Goal: Information Seeking & Learning: Learn about a topic

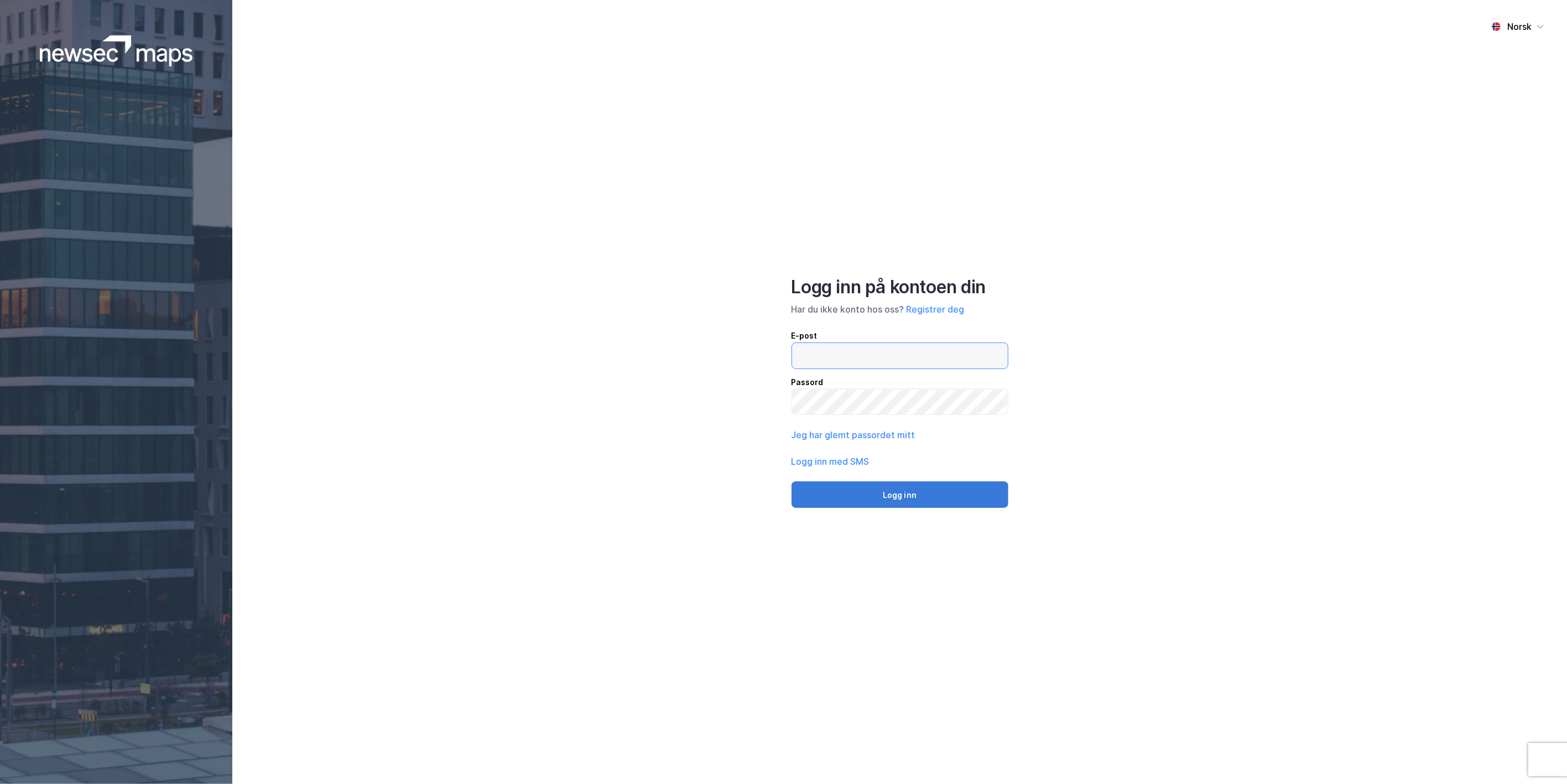
type input "[PERSON_NAME][EMAIL_ADDRESS][DOMAIN_NAME]"
click at [899, 481] on button "Logg inn" at bounding box center [900, 494] width 217 height 27
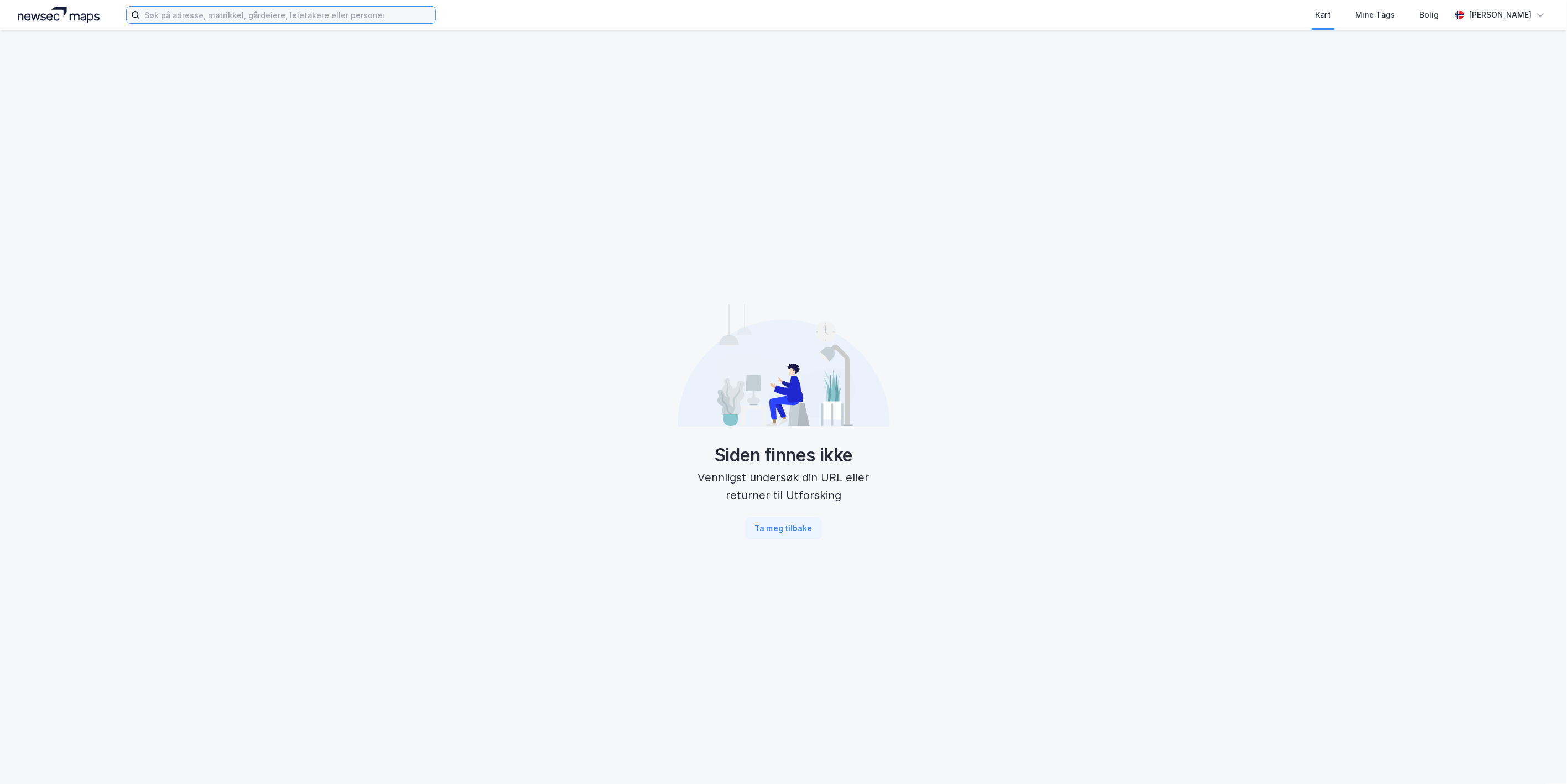
click at [158, 12] on input at bounding box center [288, 15] width 295 height 17
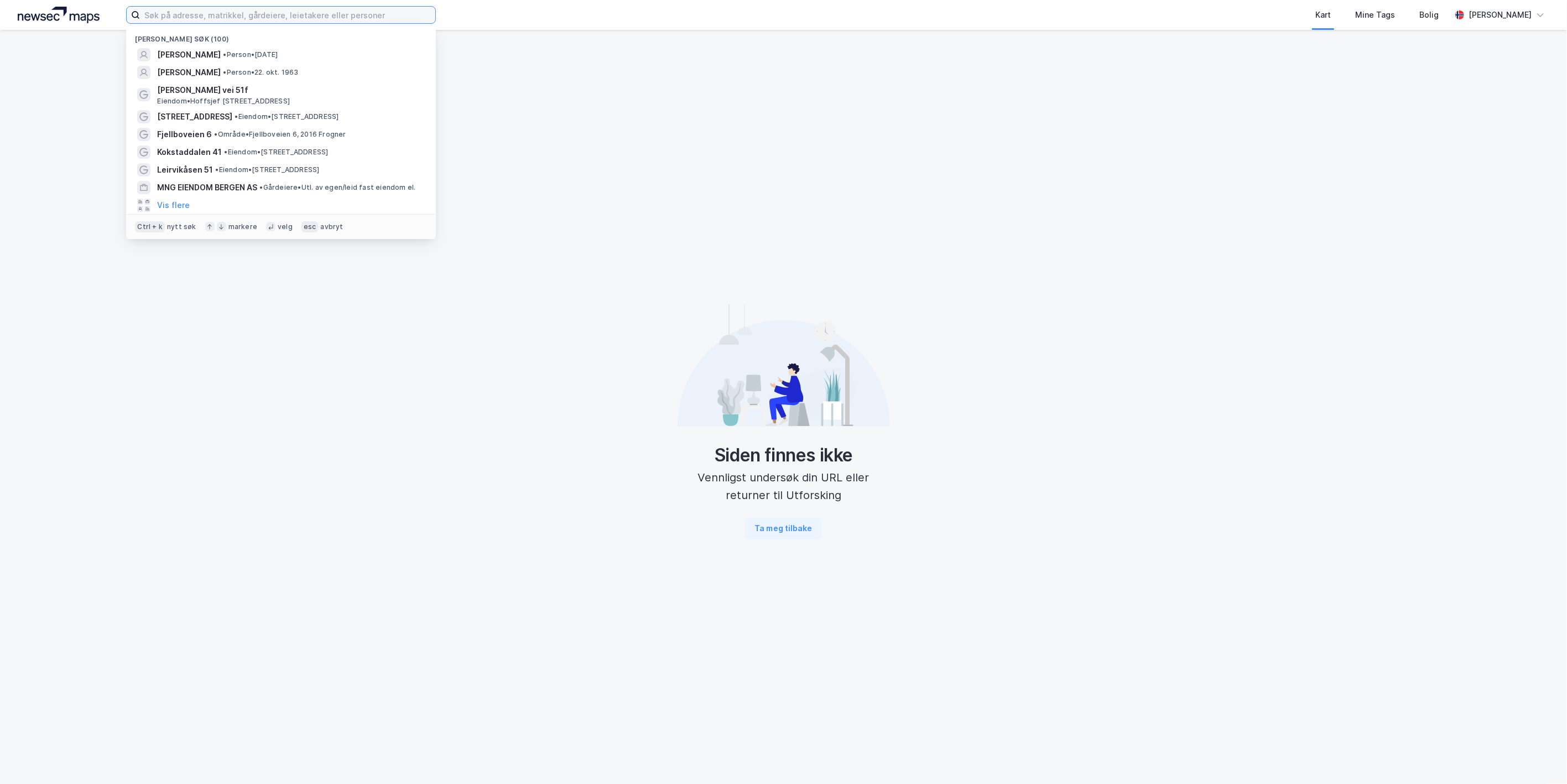
paste input "[STREET_ADDRESS]"
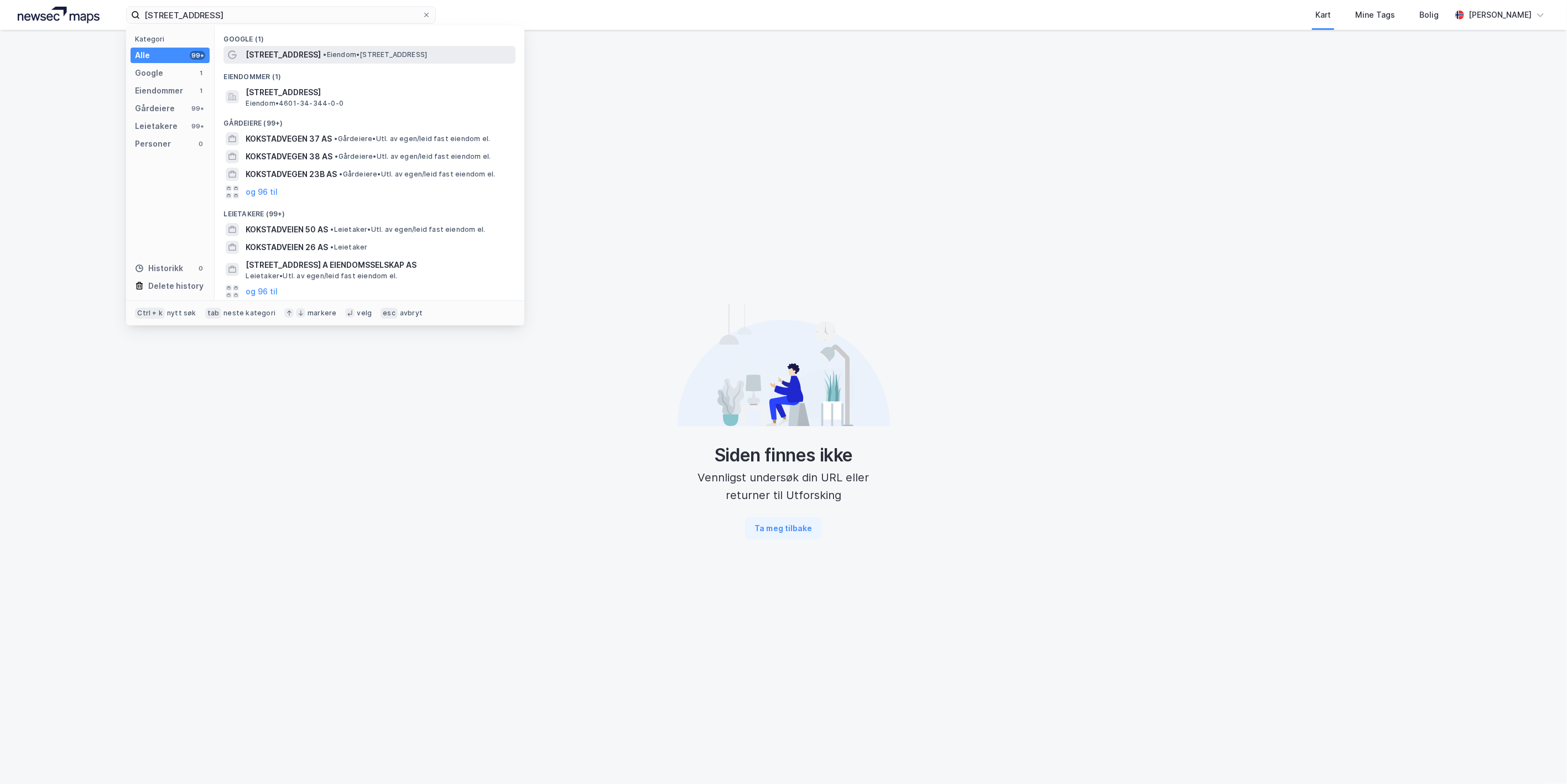
click at [323, 54] on span "•" at bounding box center [325, 55] width 3 height 8
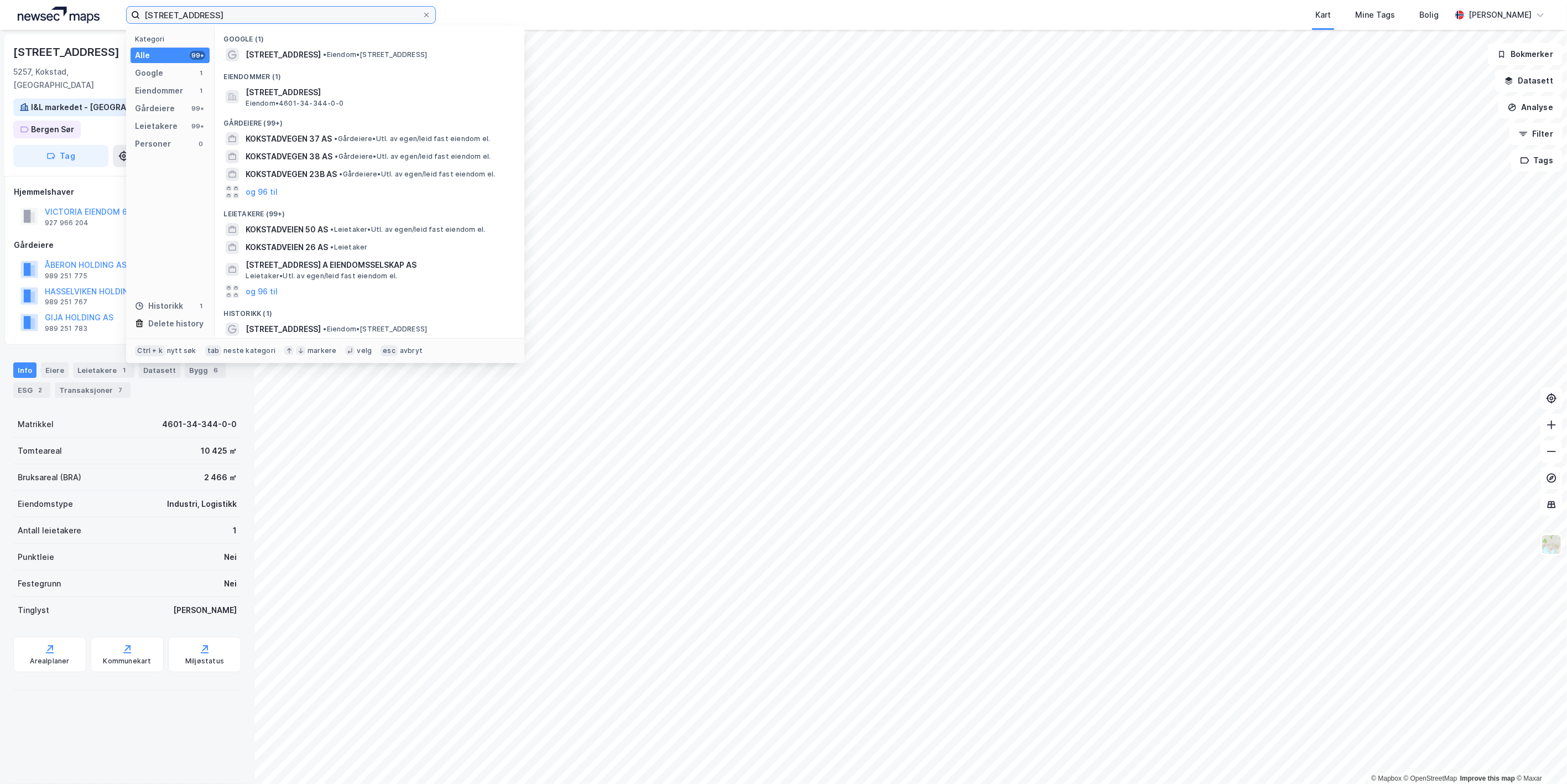
drag, startPoint x: 228, startPoint y: 18, endPoint x: 108, endPoint y: 4, distance: 120.8
click at [108, 4] on div "kokstadvegen 34 Kategori Alle 99+ Google 1 Eiendommer 1 Gårdeiere 99+ Leietaker…" at bounding box center [784, 15] width 1567 height 30
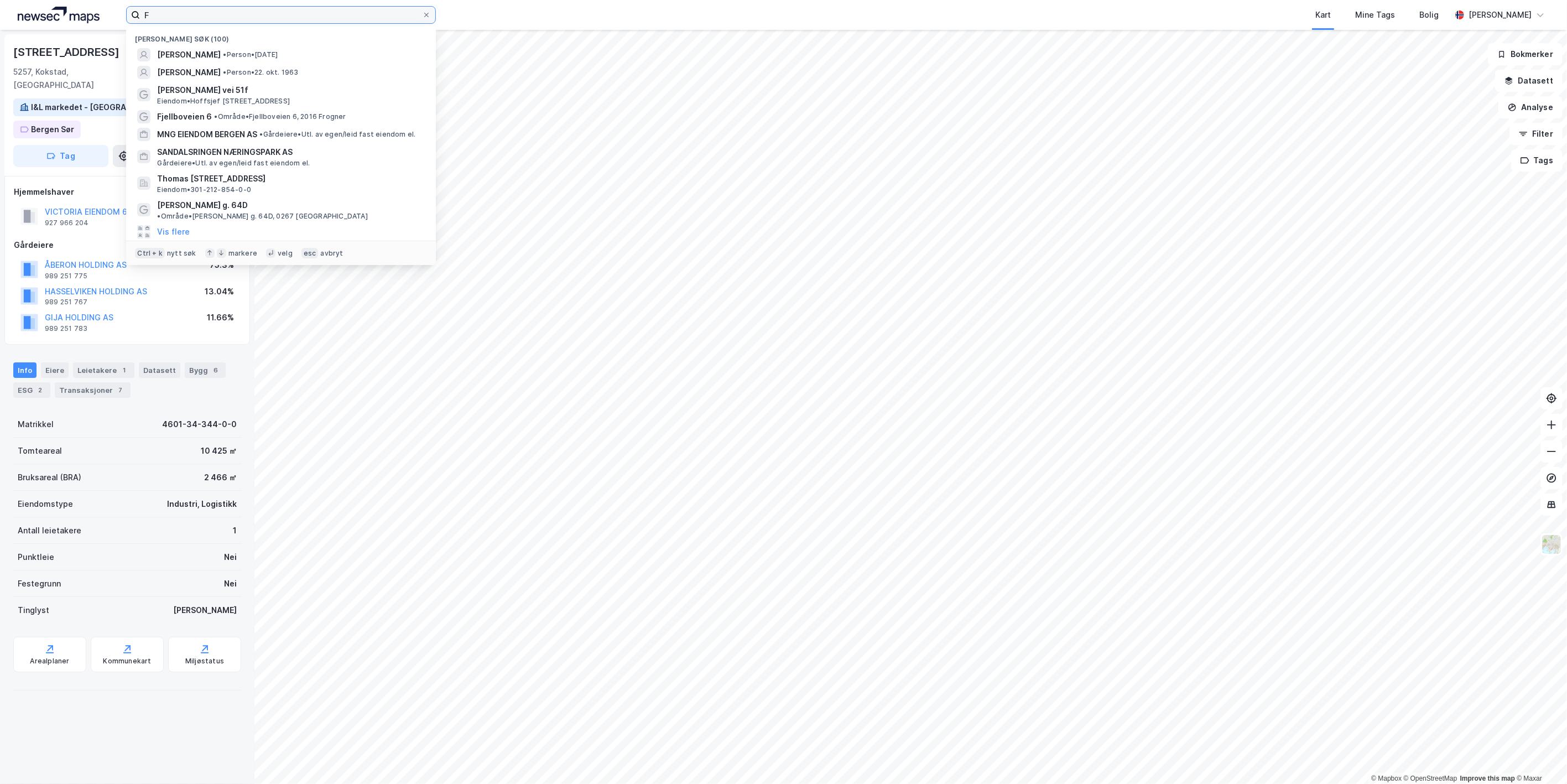
drag, startPoint x: 189, startPoint y: 18, endPoint x: 136, endPoint y: 9, distance: 53.8
click at [86, 10] on div "[PERSON_NAME] søk (100) [PERSON_NAME] • Person • [DATE] [PERSON_NAME] • Person …" at bounding box center [784, 15] width 1567 height 30
paste input "[STREET_ADDRESS]"
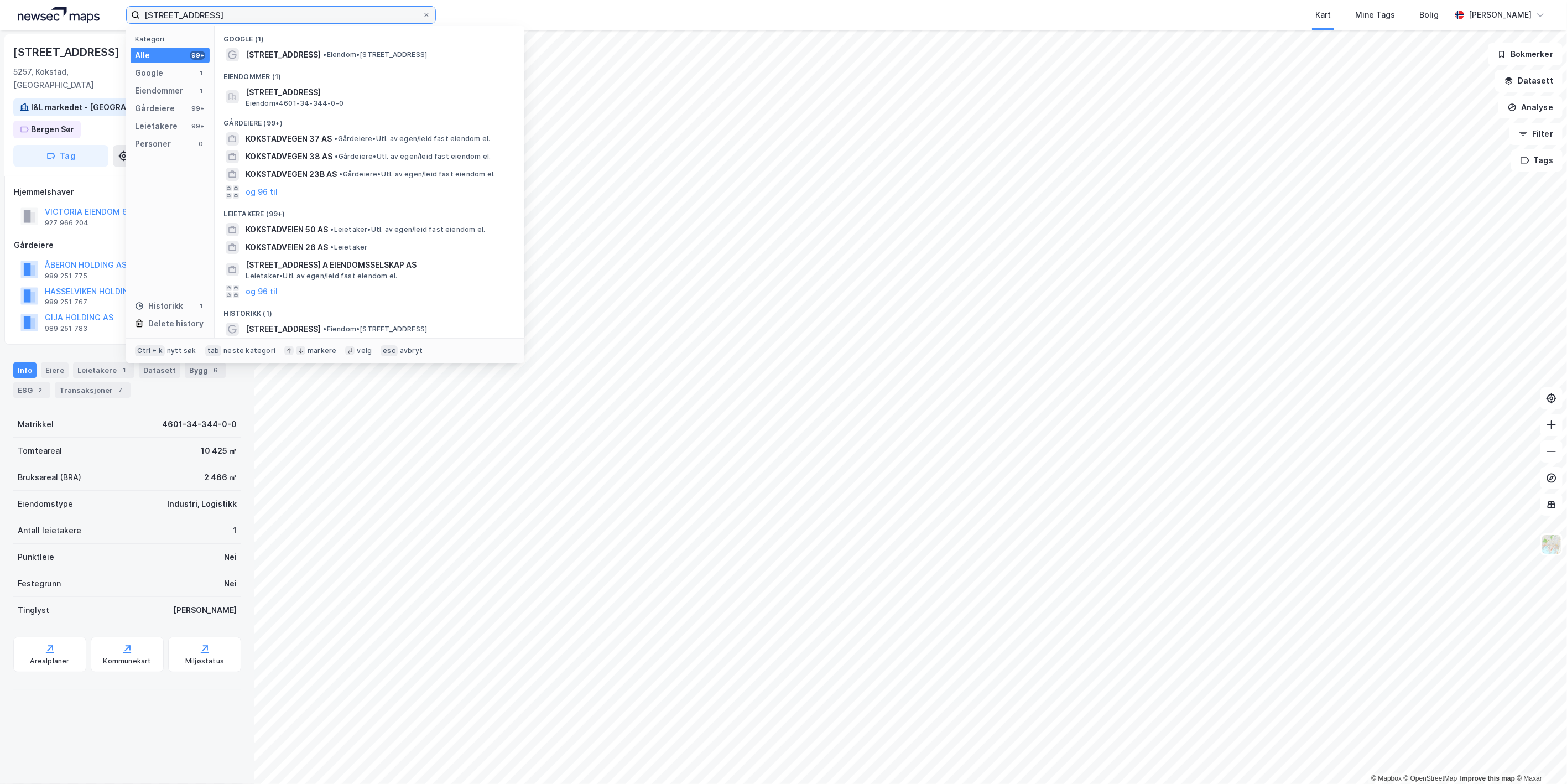
drag, startPoint x: 217, startPoint y: 16, endPoint x: 46, endPoint y: -5, distance: 172.3
click at [46, 0] on html "kokstadvegen 34 Kategori Alle 99+ Google 1 Eiendommer 1 Gårdeiere 99+ Leietaker…" at bounding box center [784, 392] width 1567 height 784
paste input "[STREET_ADDRESS]"
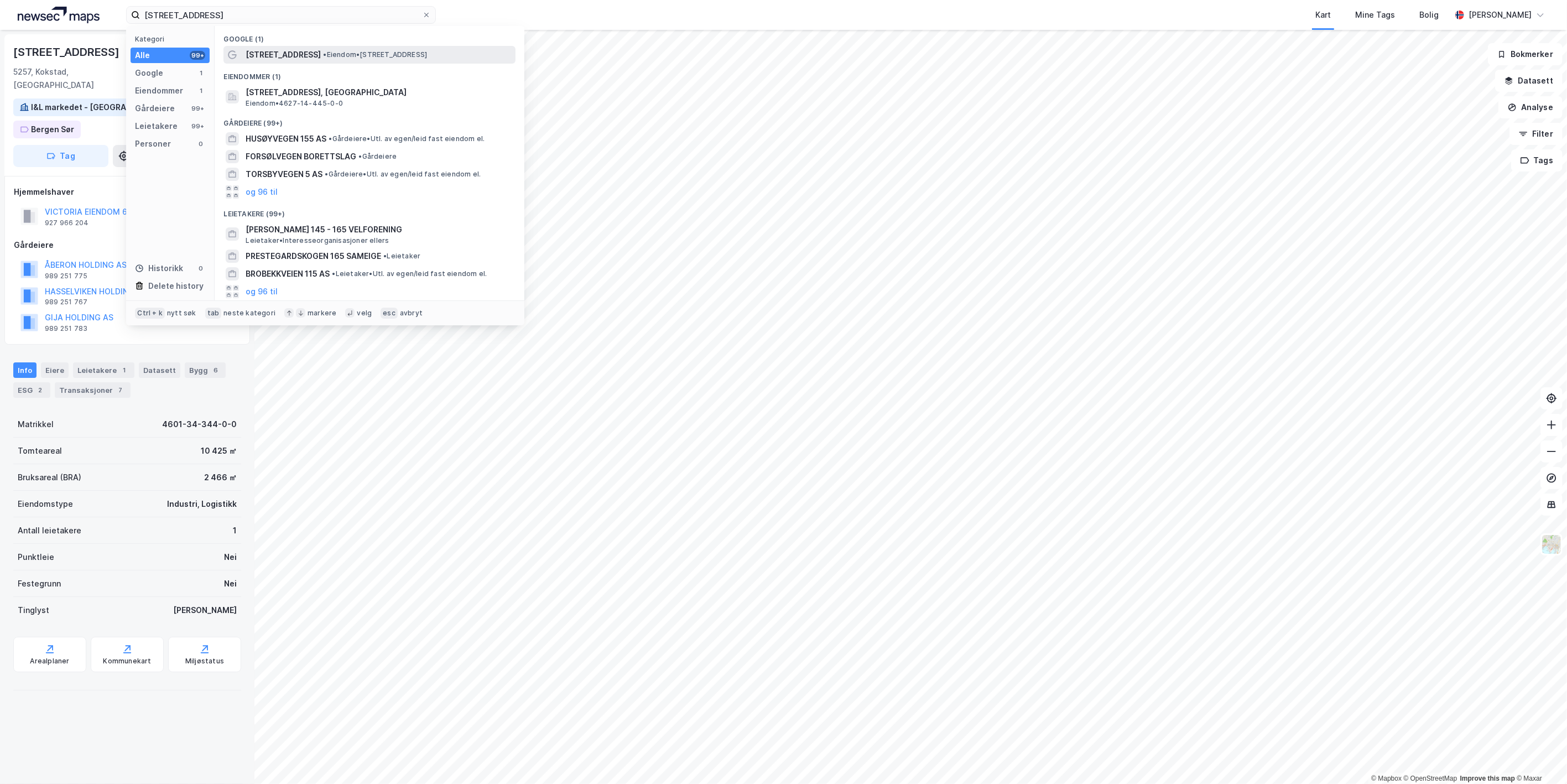
click at [282, 57] on span "[STREET_ADDRESS]" at bounding box center [283, 55] width 75 height 13
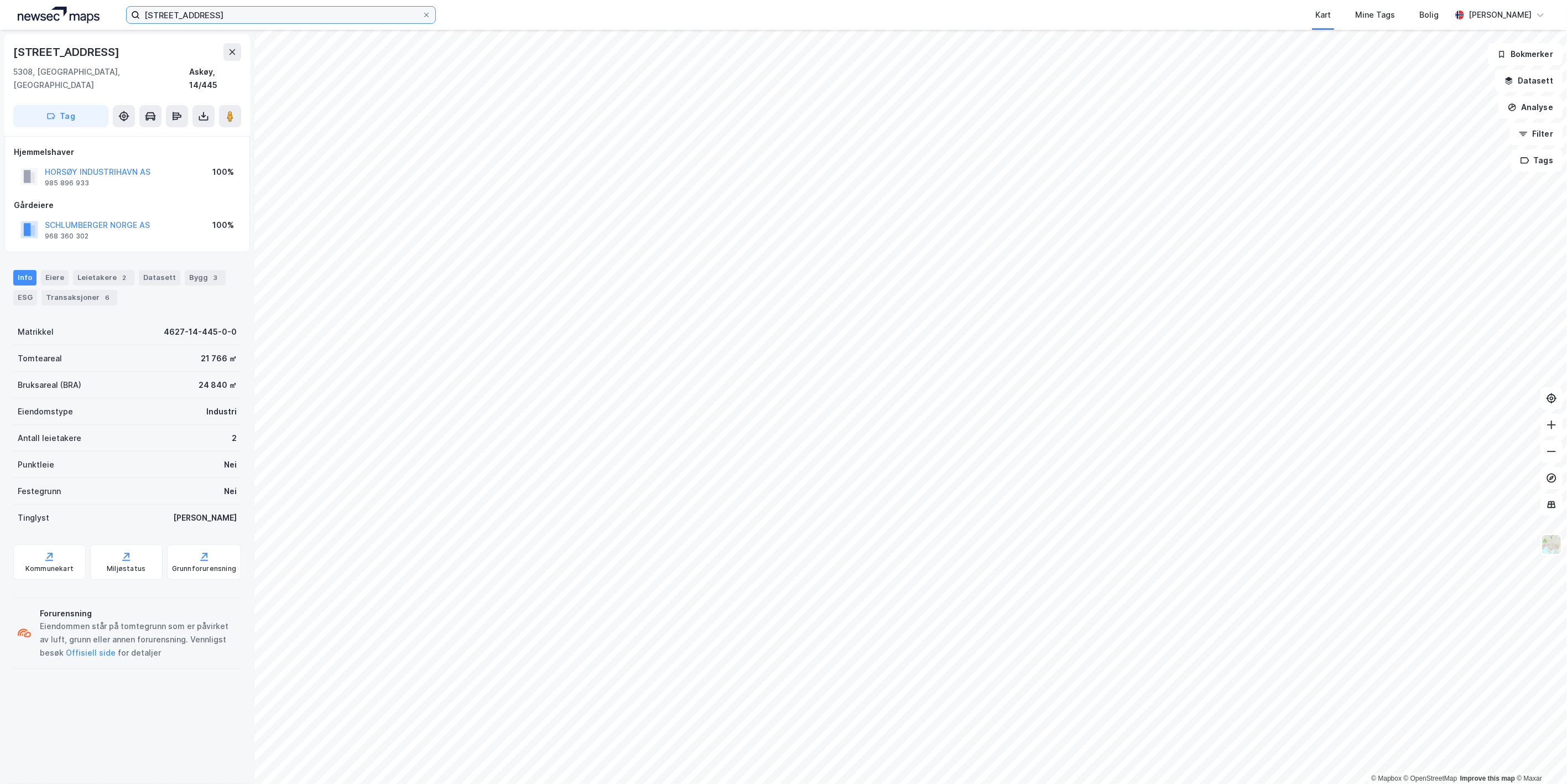
drag, startPoint x: 216, startPoint y: 17, endPoint x: 17, endPoint y: -7, distance: 200.4
click at [17, 0] on html "[STREET_ADDRESS] Kart Mine Tags Bolig [PERSON_NAME] © Mapbox © OpenStreetMap Im…" at bounding box center [784, 392] width 1567 height 784
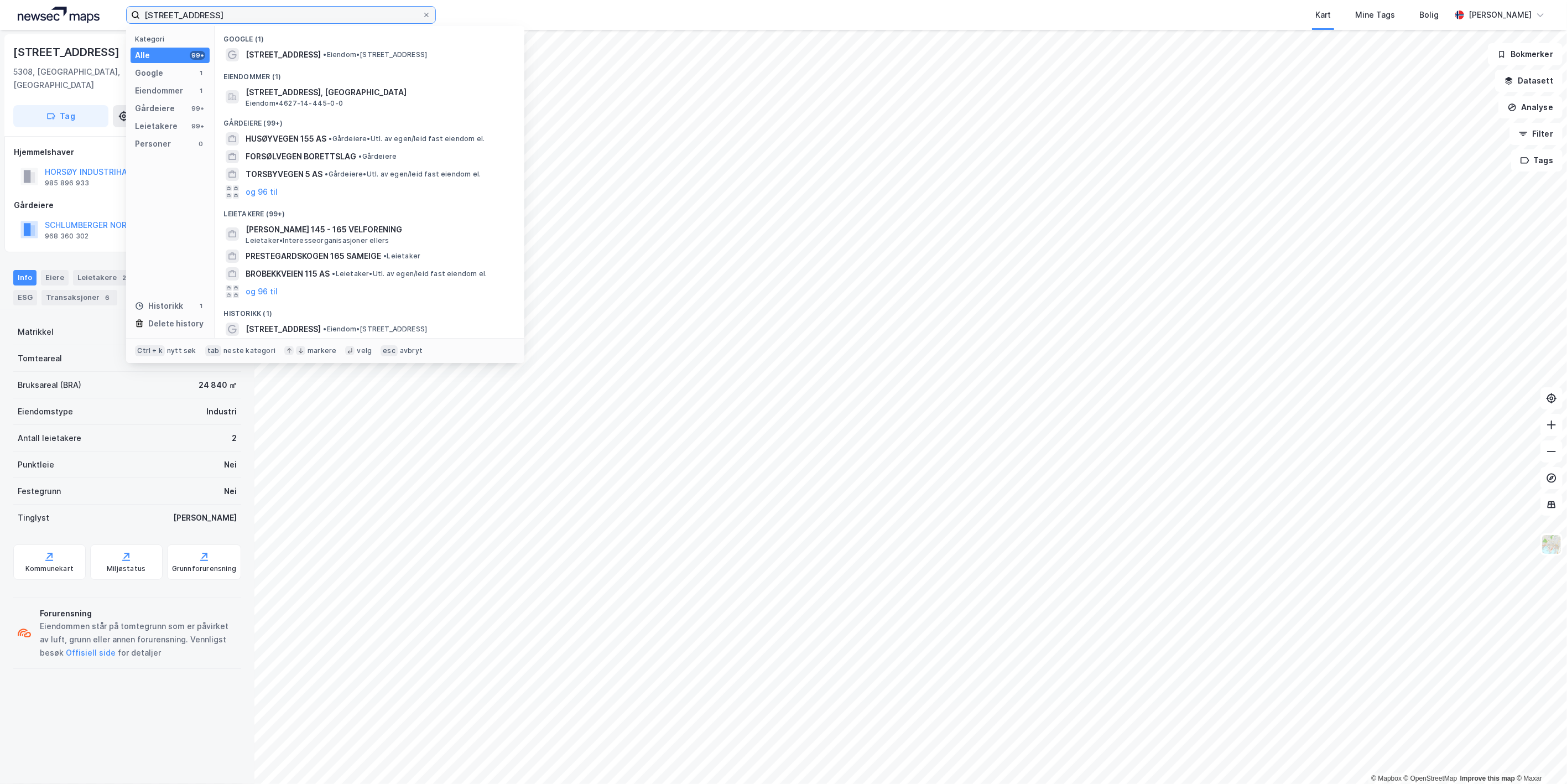
click at [235, 17] on input "[STREET_ADDRESS]" at bounding box center [281, 15] width 282 height 17
click at [255, 49] on span "[STREET_ADDRESS]" at bounding box center [283, 55] width 75 height 13
drag, startPoint x: 167, startPoint y: 2, endPoint x: 34, endPoint y: -13, distance: 133.8
click at [34, 0] on html "Horsøyvegen 165 Kategori Alle 99+ Google 1 Eiendommer 1 Gårdeiere 99+ Leietaker…" at bounding box center [784, 392] width 1567 height 784
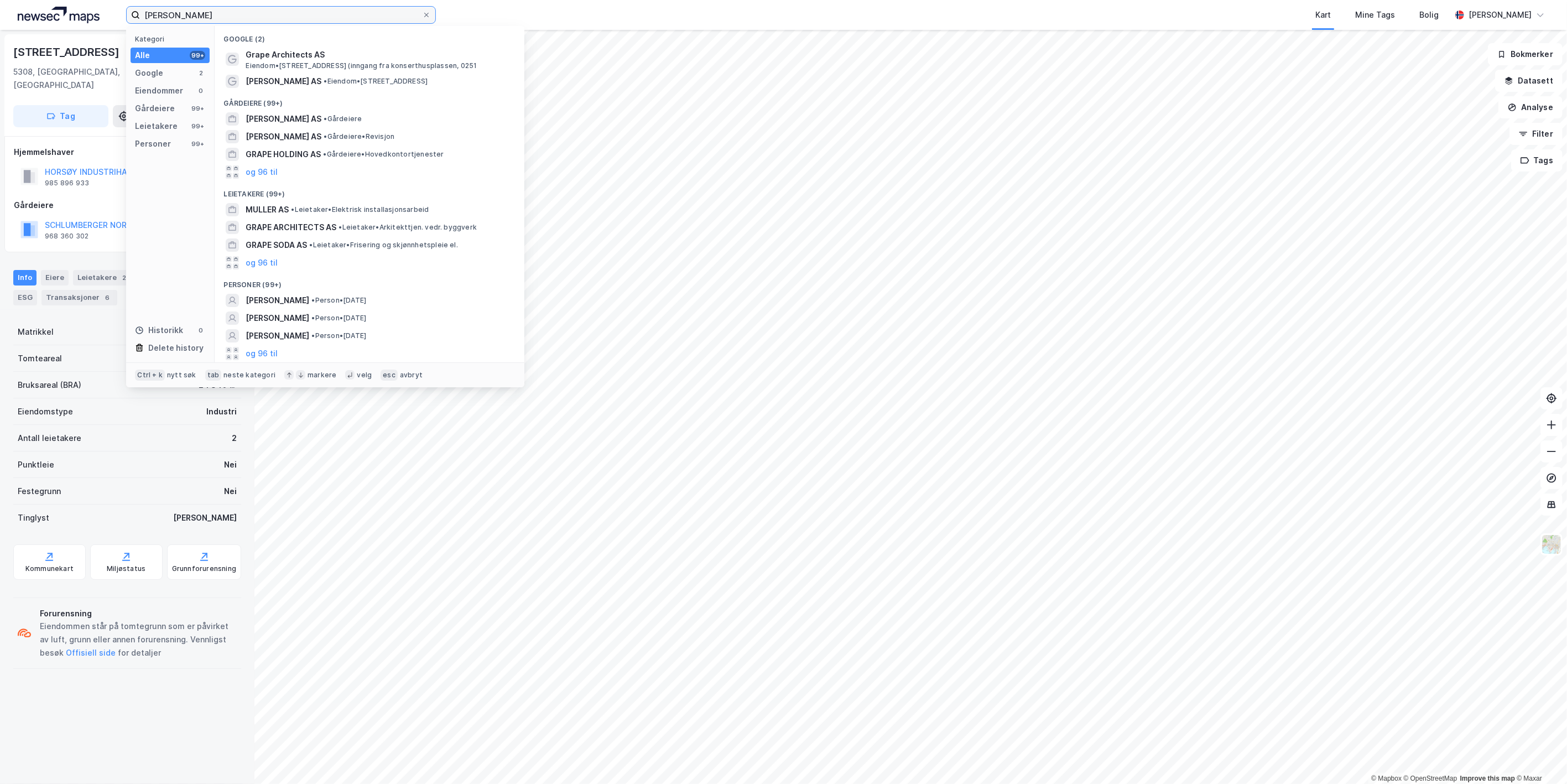
drag, startPoint x: 238, startPoint y: 14, endPoint x: -40, endPoint y: 9, distance: 278.0
click at [0, 9] on html "[PERSON_NAME] Kategori Alle 99+ Google 2 Eiendommer 0 Gårdeiere 99+ Leietakere …" at bounding box center [784, 392] width 1567 height 784
click at [199, 16] on input "[PERSON_NAME]" at bounding box center [281, 15] width 282 height 17
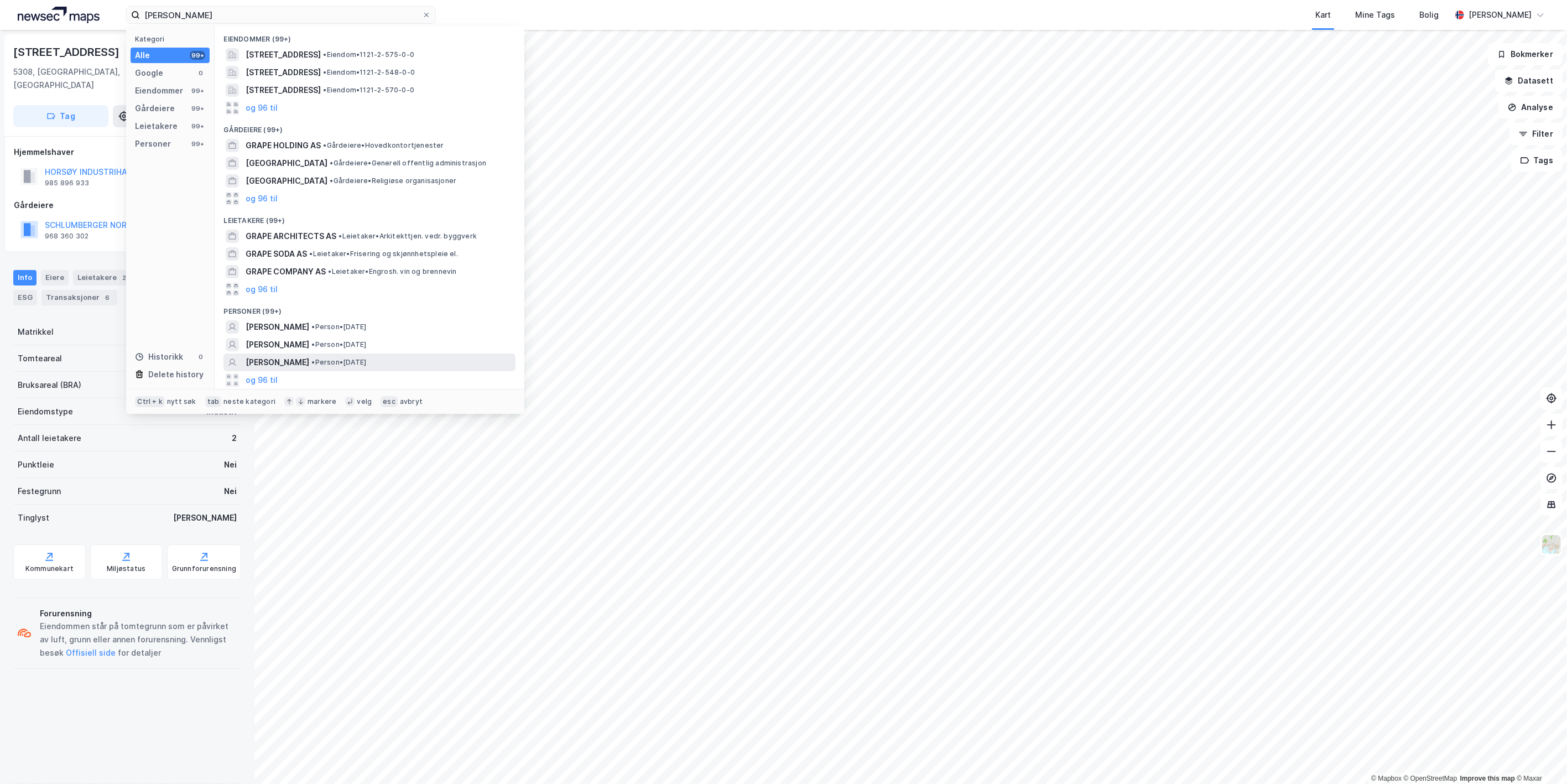
click at [315, 358] on span "•" at bounding box center [313, 361] width 3 height 8
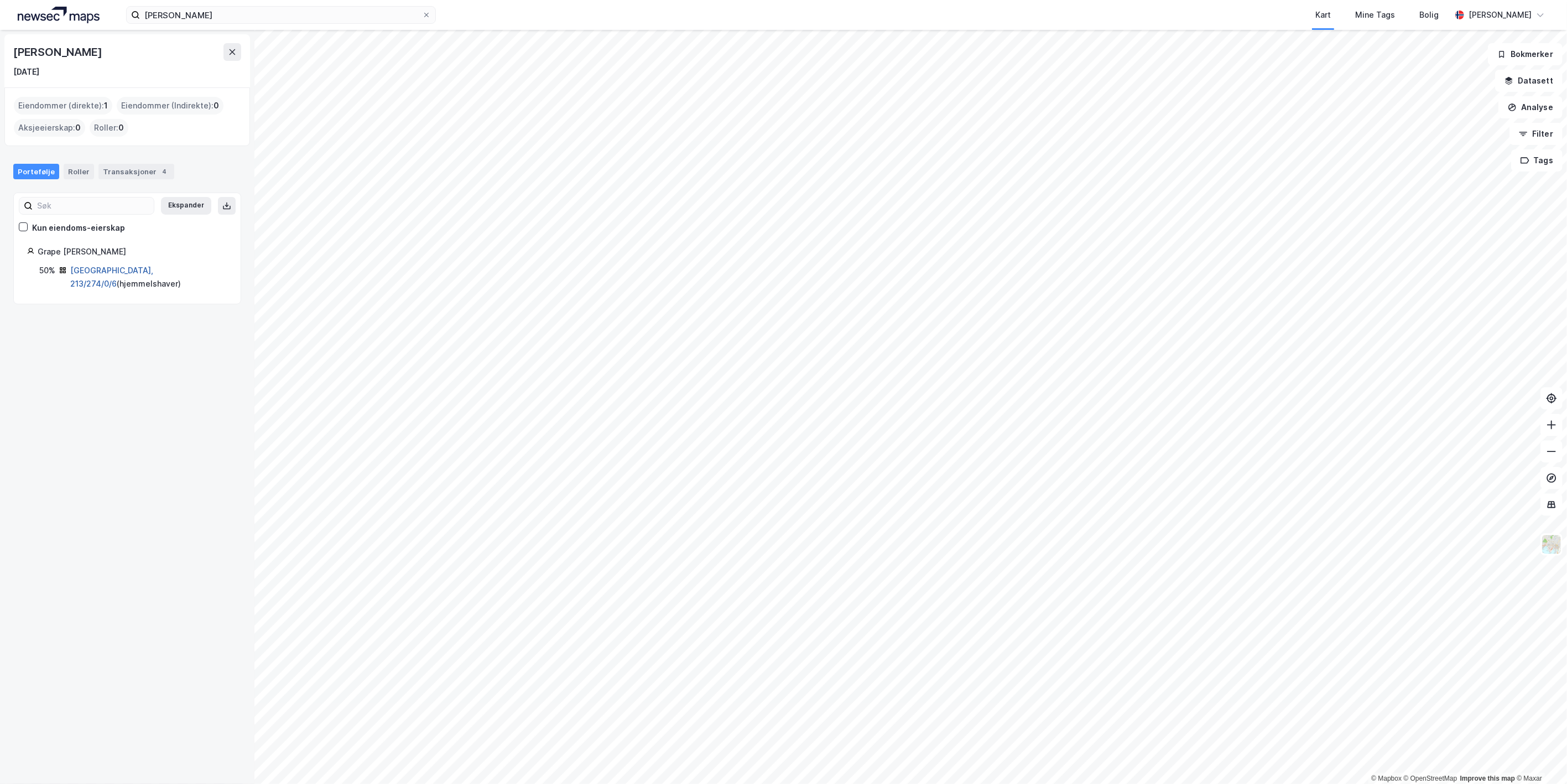
click at [90, 270] on link "[GEOGRAPHIC_DATA], 213/274/0/6" at bounding box center [112, 276] width 83 height 23
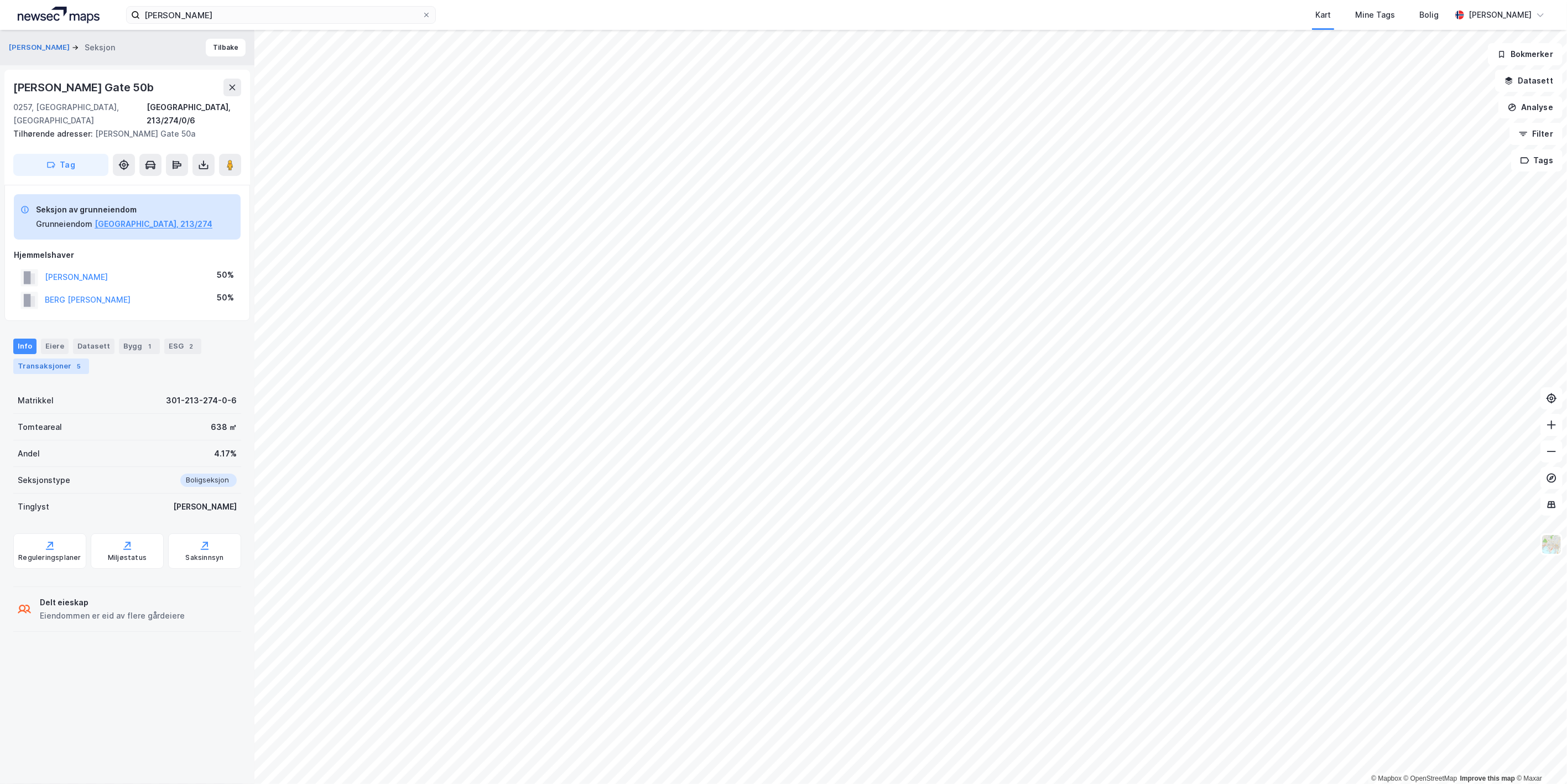
click at [62, 358] on div "Transaksjoner 5" at bounding box center [51, 366] width 76 height 16
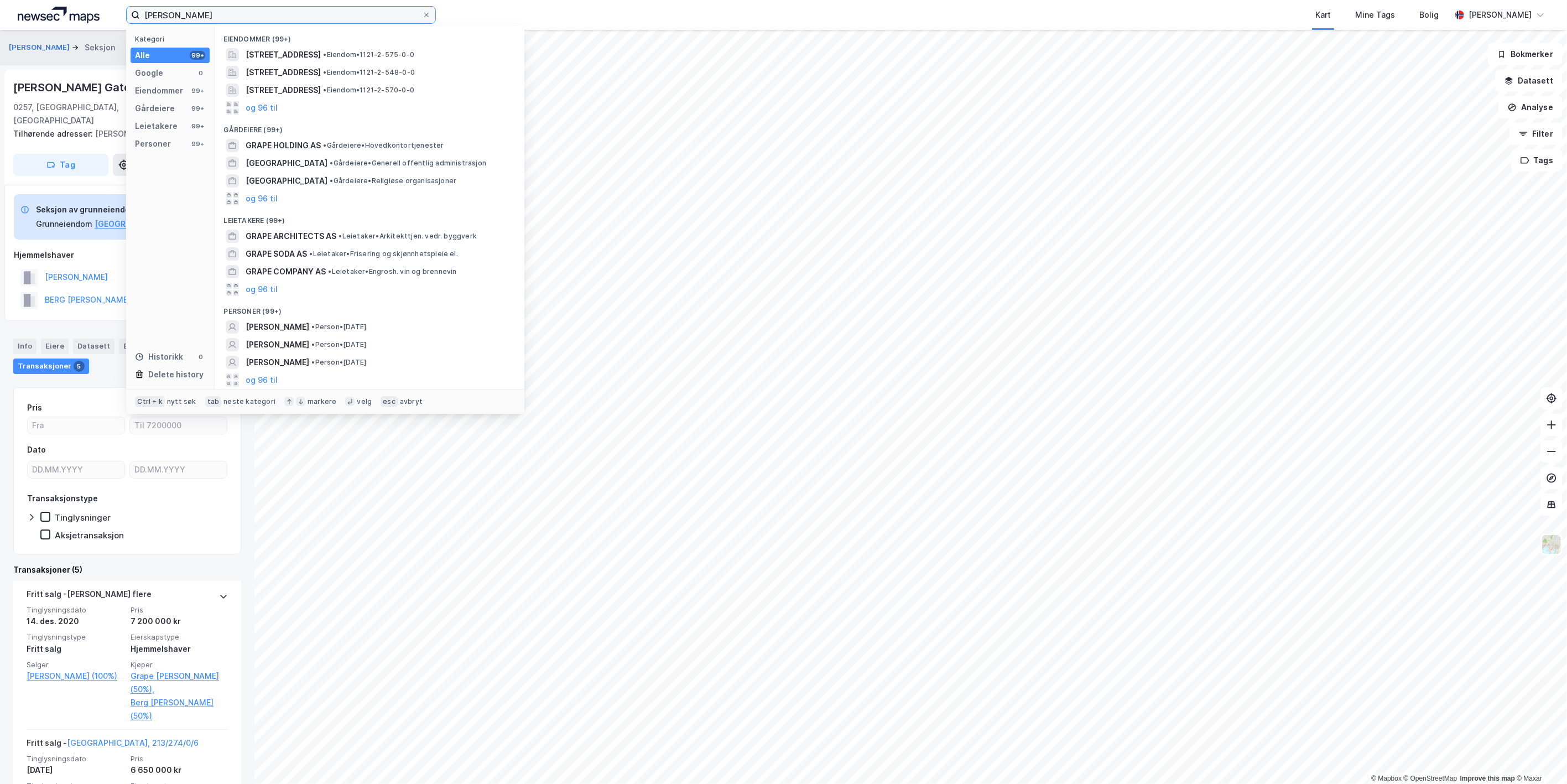
drag, startPoint x: 211, startPoint y: 14, endPoint x: 35, endPoint y: 9, distance: 176.1
click at [35, 9] on div "[PERSON_NAME] Kategori Alle 99+ Google 0 Eiendommer 99+ Gårdeiere 99+ Leietaker…" at bounding box center [784, 15] width 1567 height 30
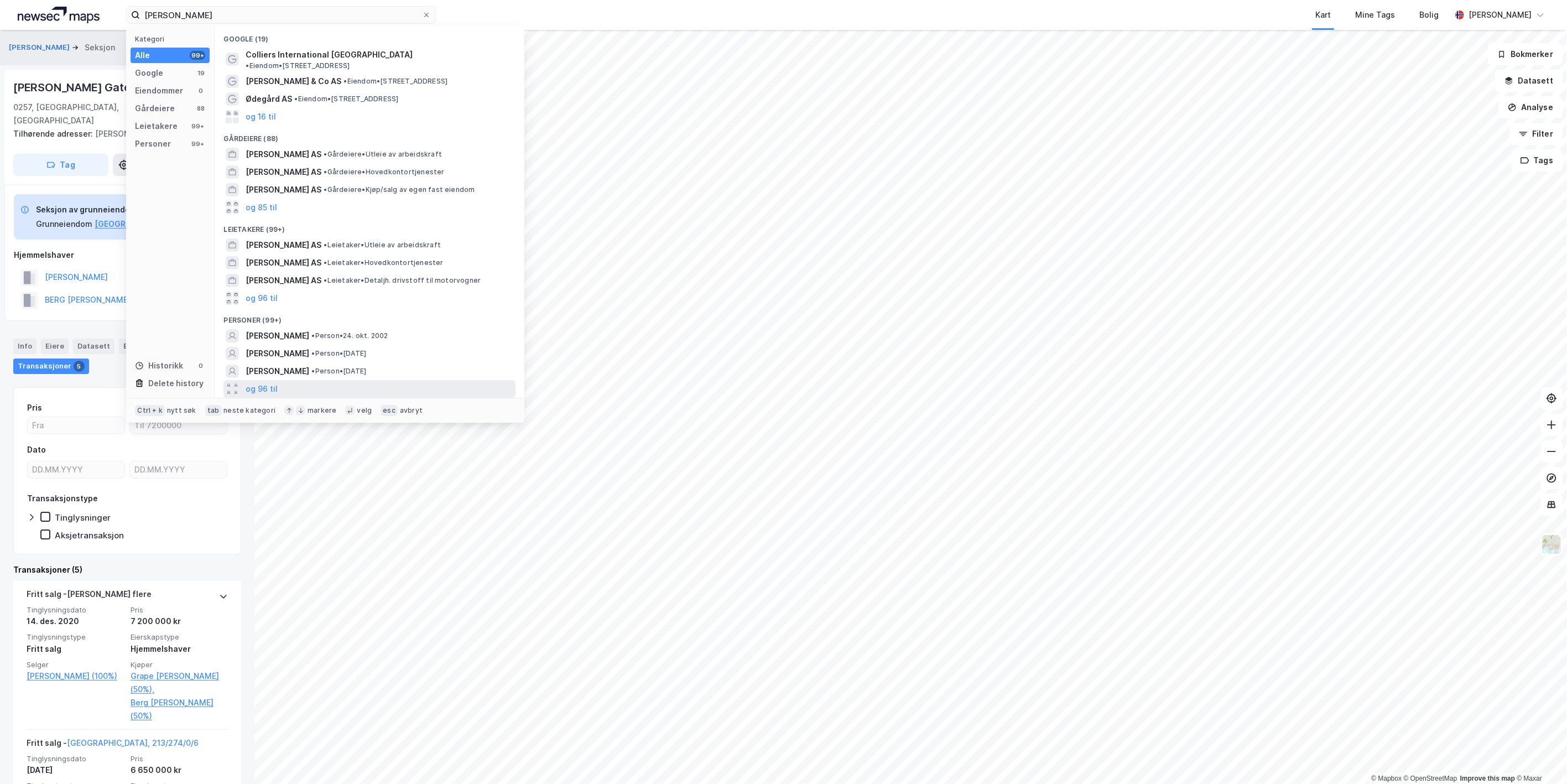
click at [292, 384] on div "og 96 til" at bounding box center [369, 388] width 292 height 18
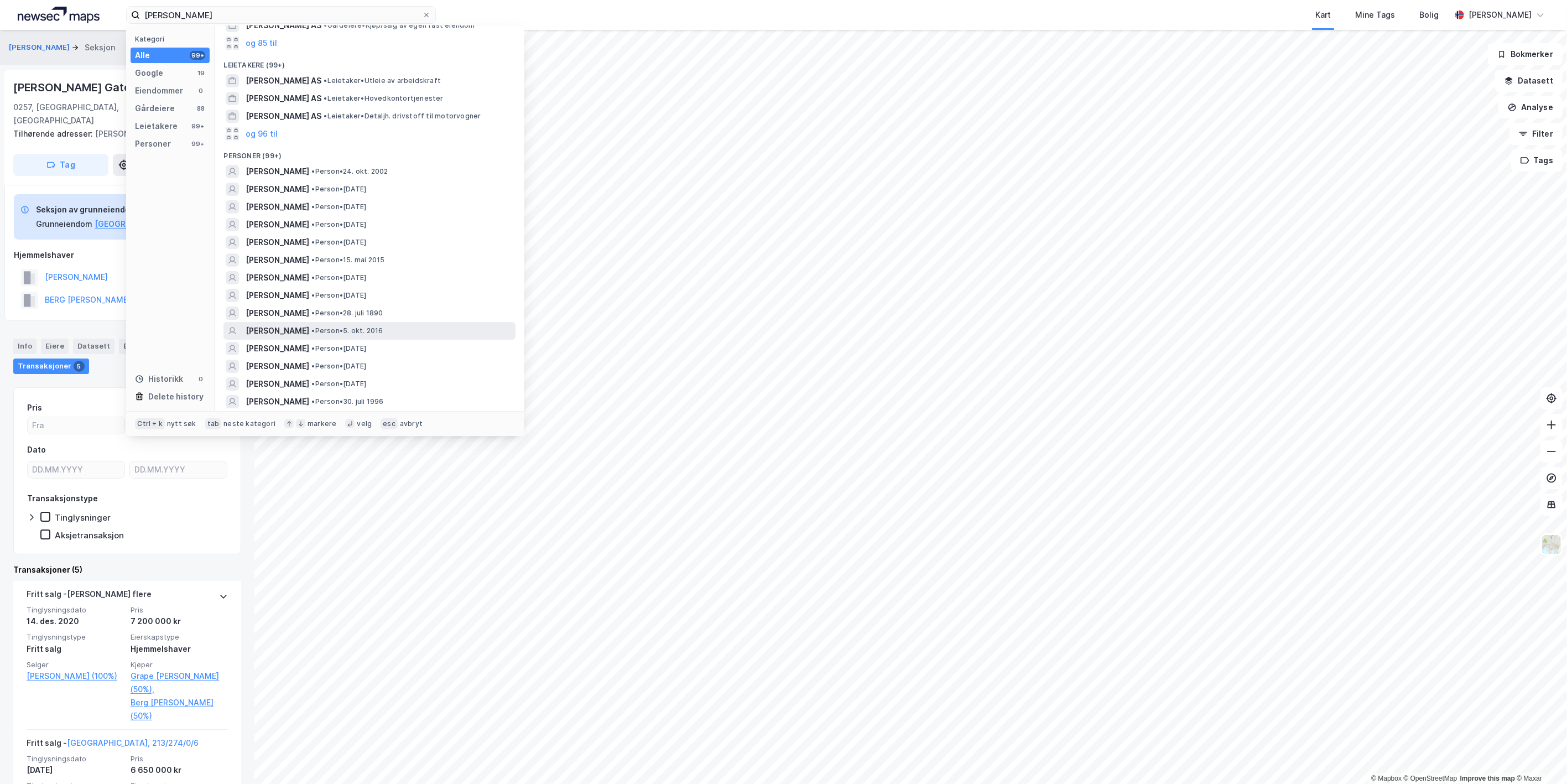
scroll to position [184, 0]
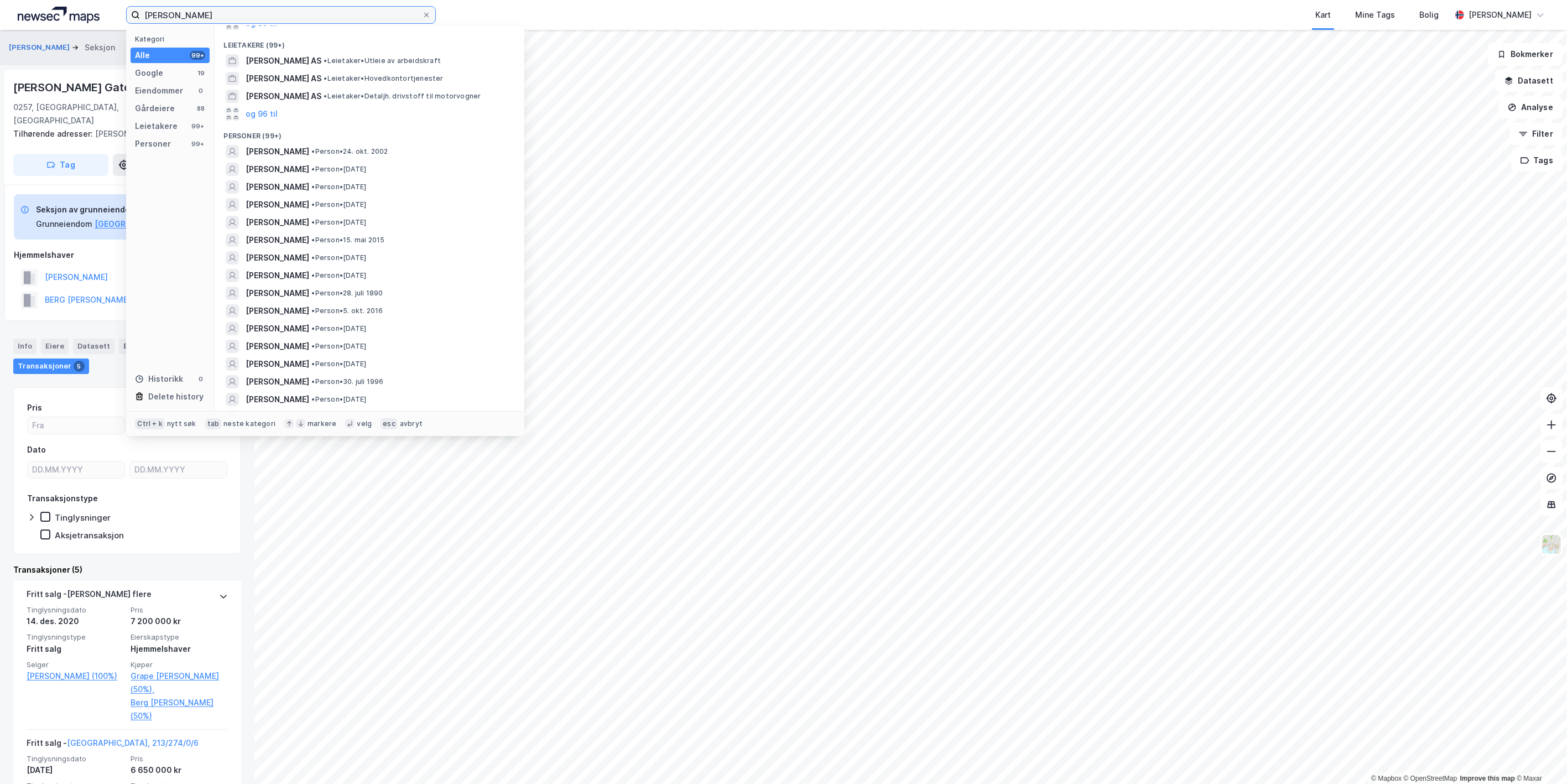
click at [176, 14] on input "[PERSON_NAME]" at bounding box center [281, 15] width 282 height 17
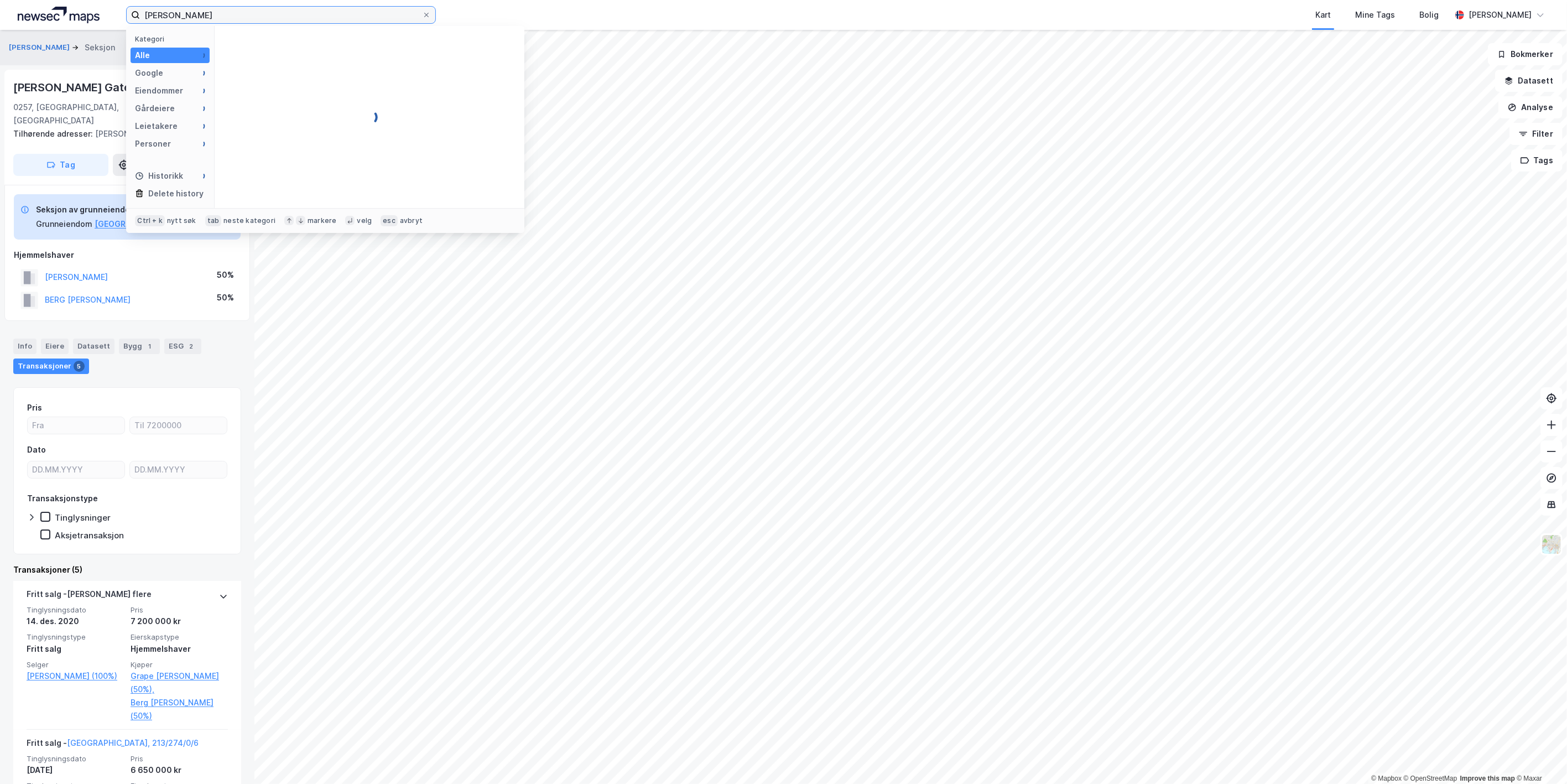
scroll to position [0, 0]
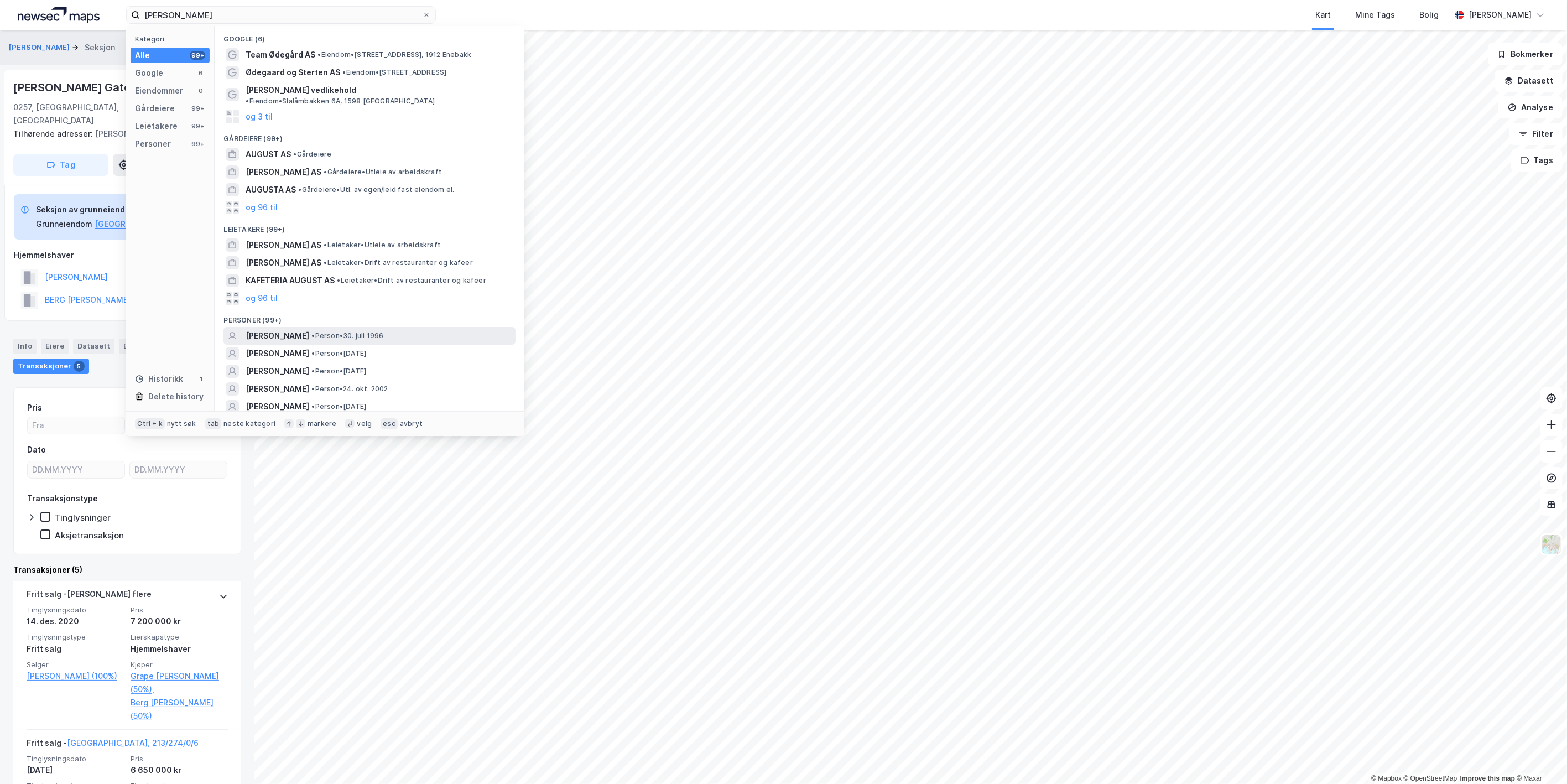
click at [309, 329] on span "[PERSON_NAME]" at bounding box center [277, 336] width 64 height 13
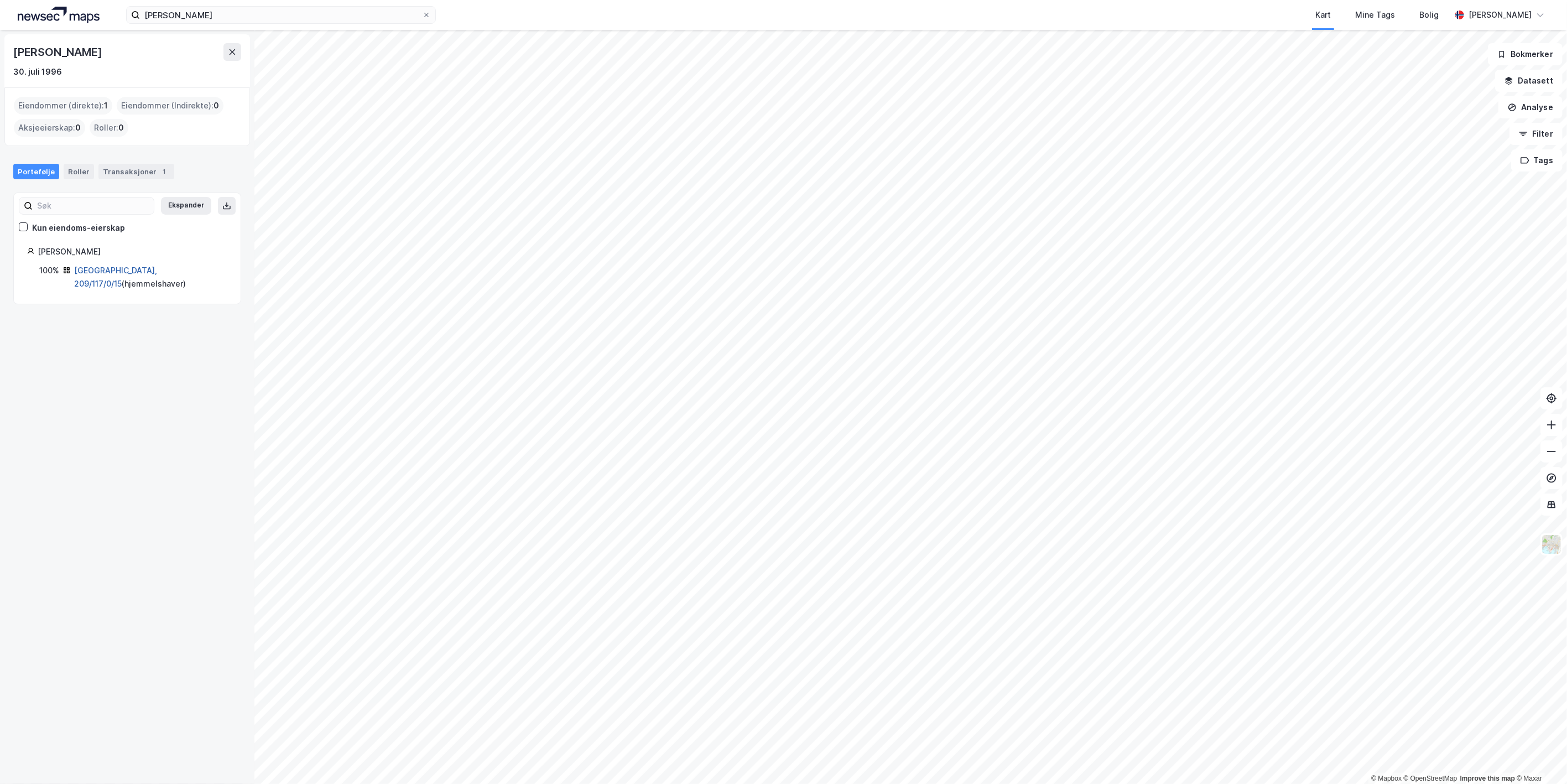
click at [92, 271] on link "[GEOGRAPHIC_DATA], 209/117/0/15" at bounding box center [116, 276] width 83 height 23
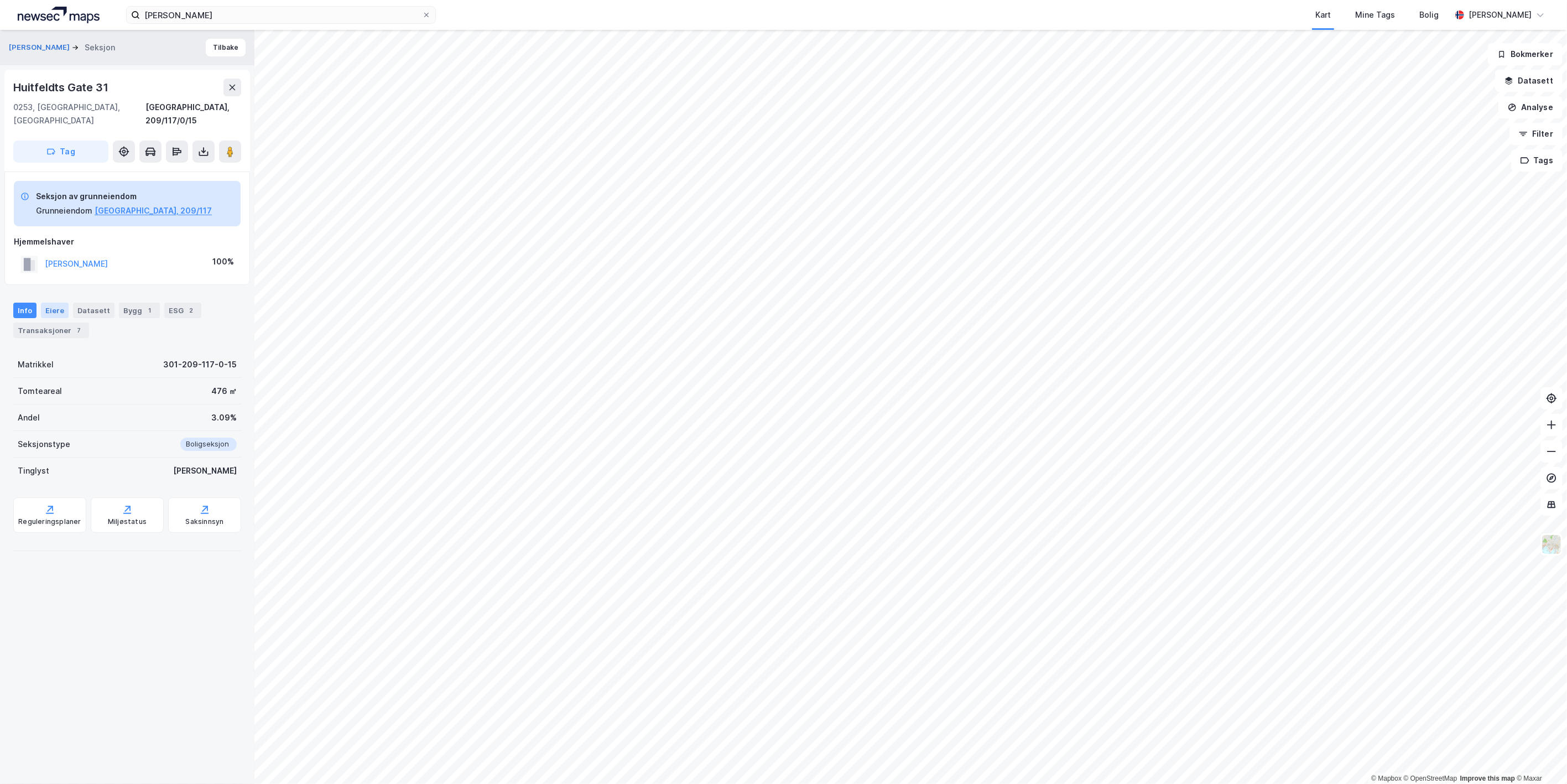
click at [43, 302] on div "Eiere" at bounding box center [55, 310] width 28 height 16
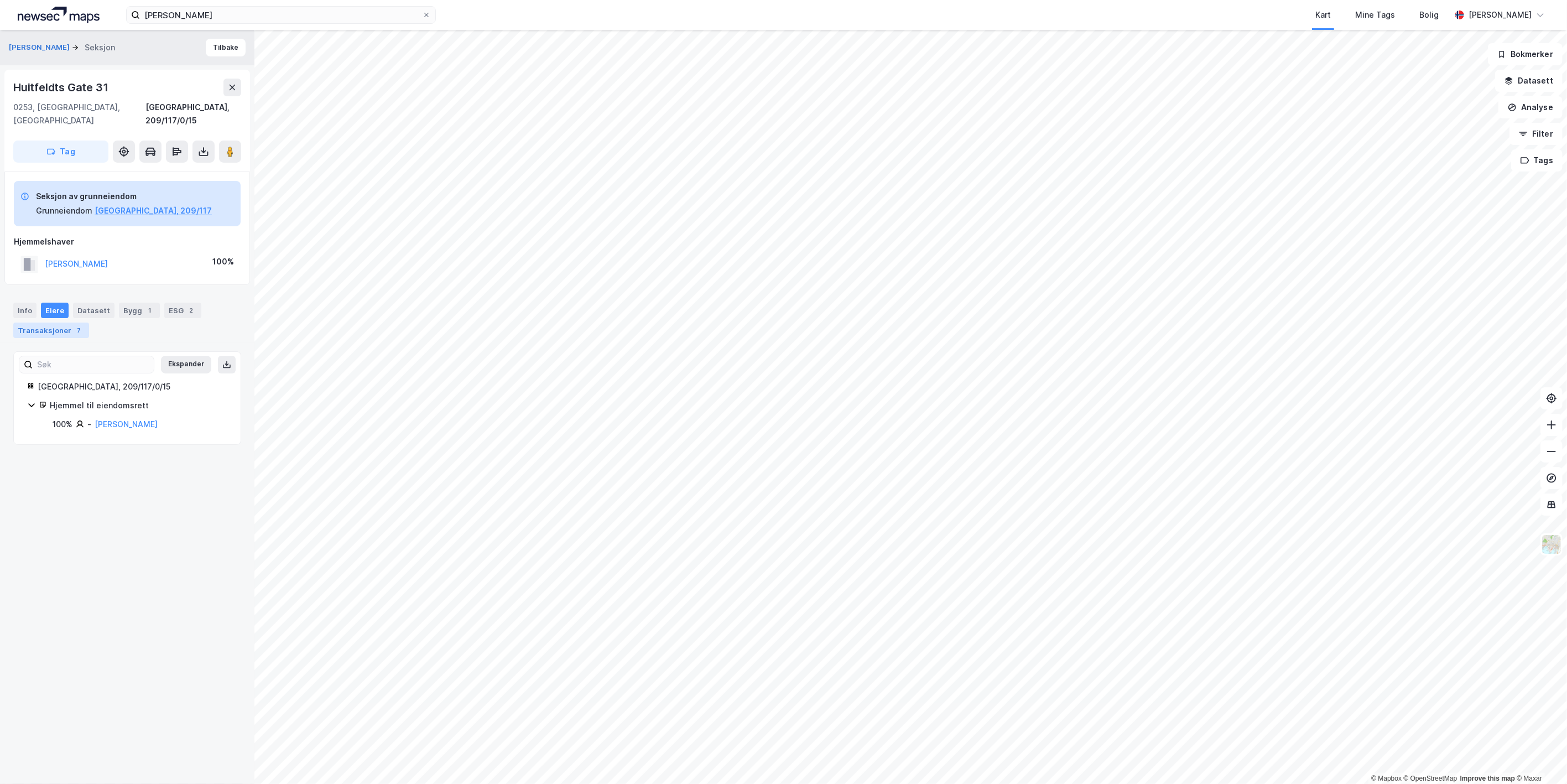
click at [73, 325] on div "7" at bounding box center [79, 330] width 11 height 11
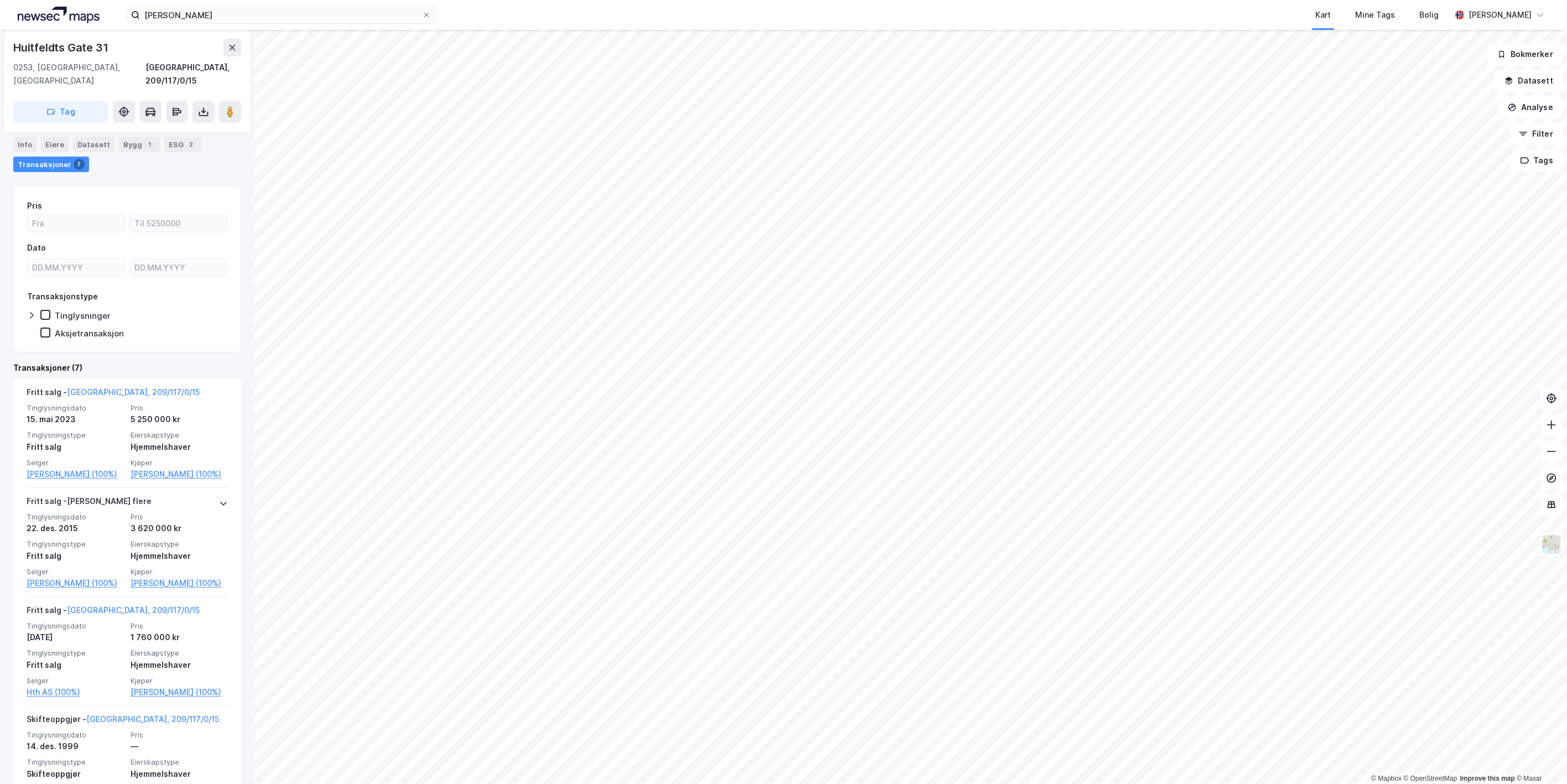
scroll to position [184, 0]
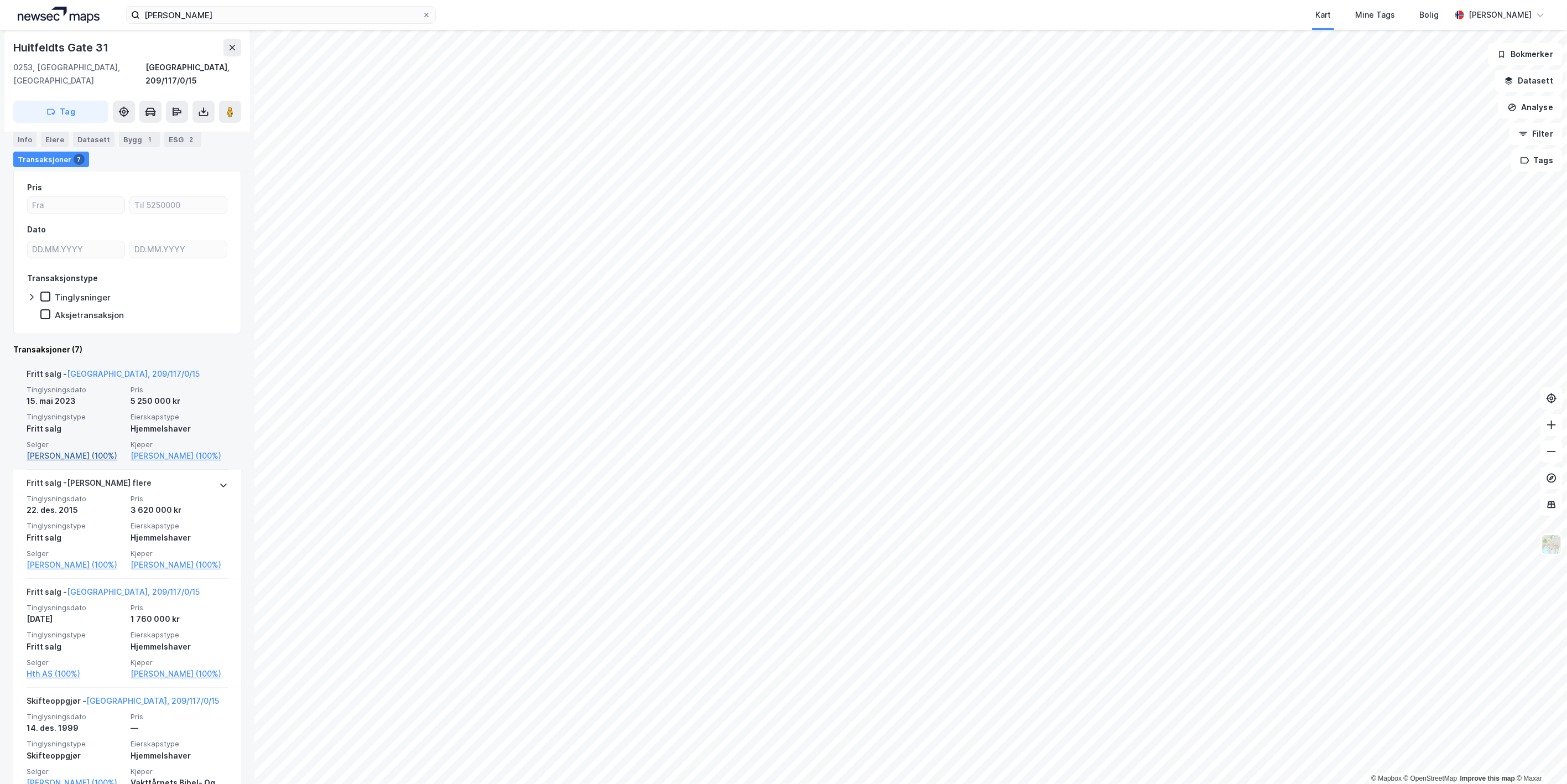
click at [58, 449] on link "[PERSON_NAME] (100%)" at bounding box center [75, 456] width 97 height 13
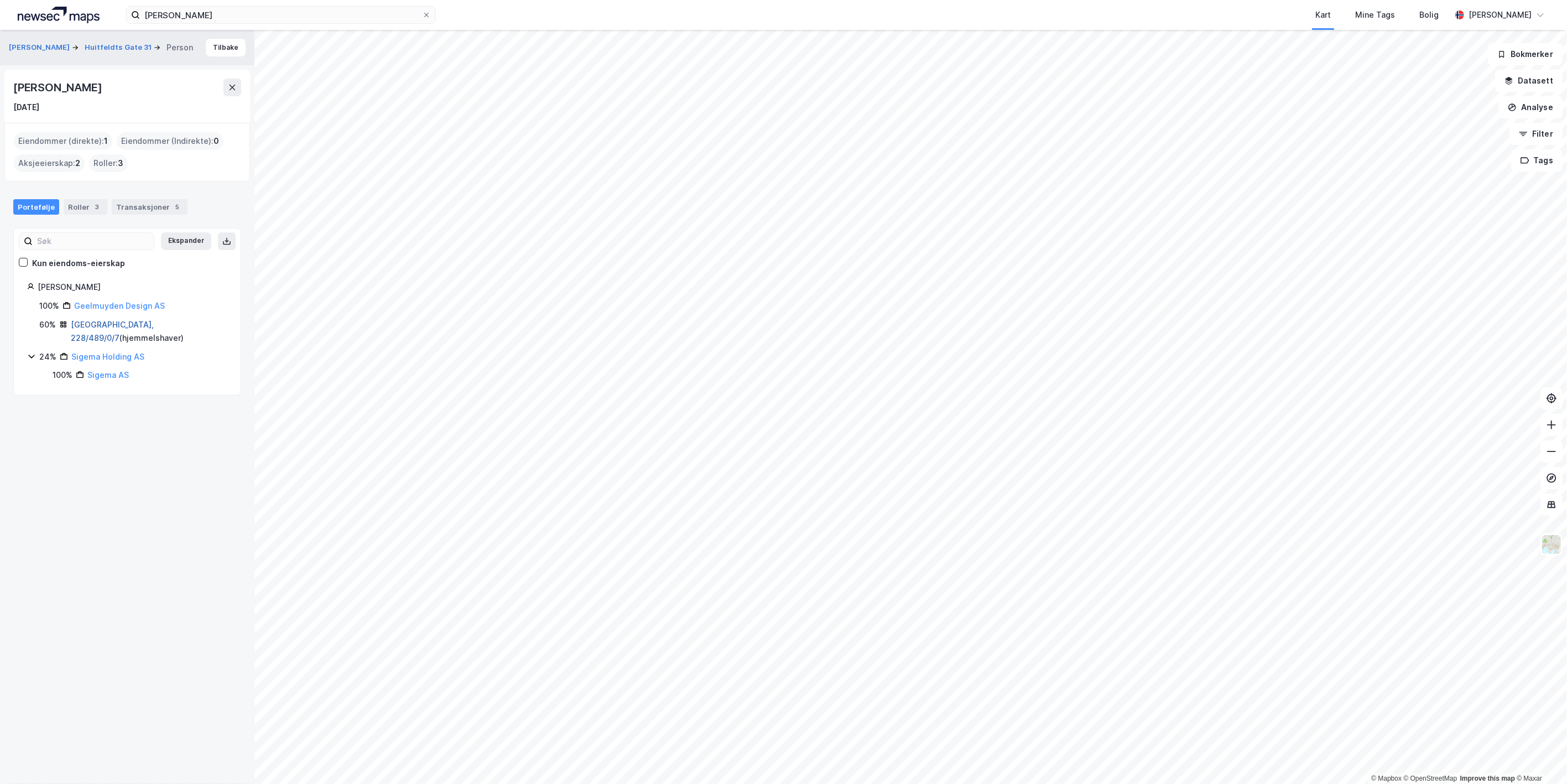
click at [101, 327] on link "[GEOGRAPHIC_DATA], 228/489/0/7" at bounding box center [112, 331] width 83 height 23
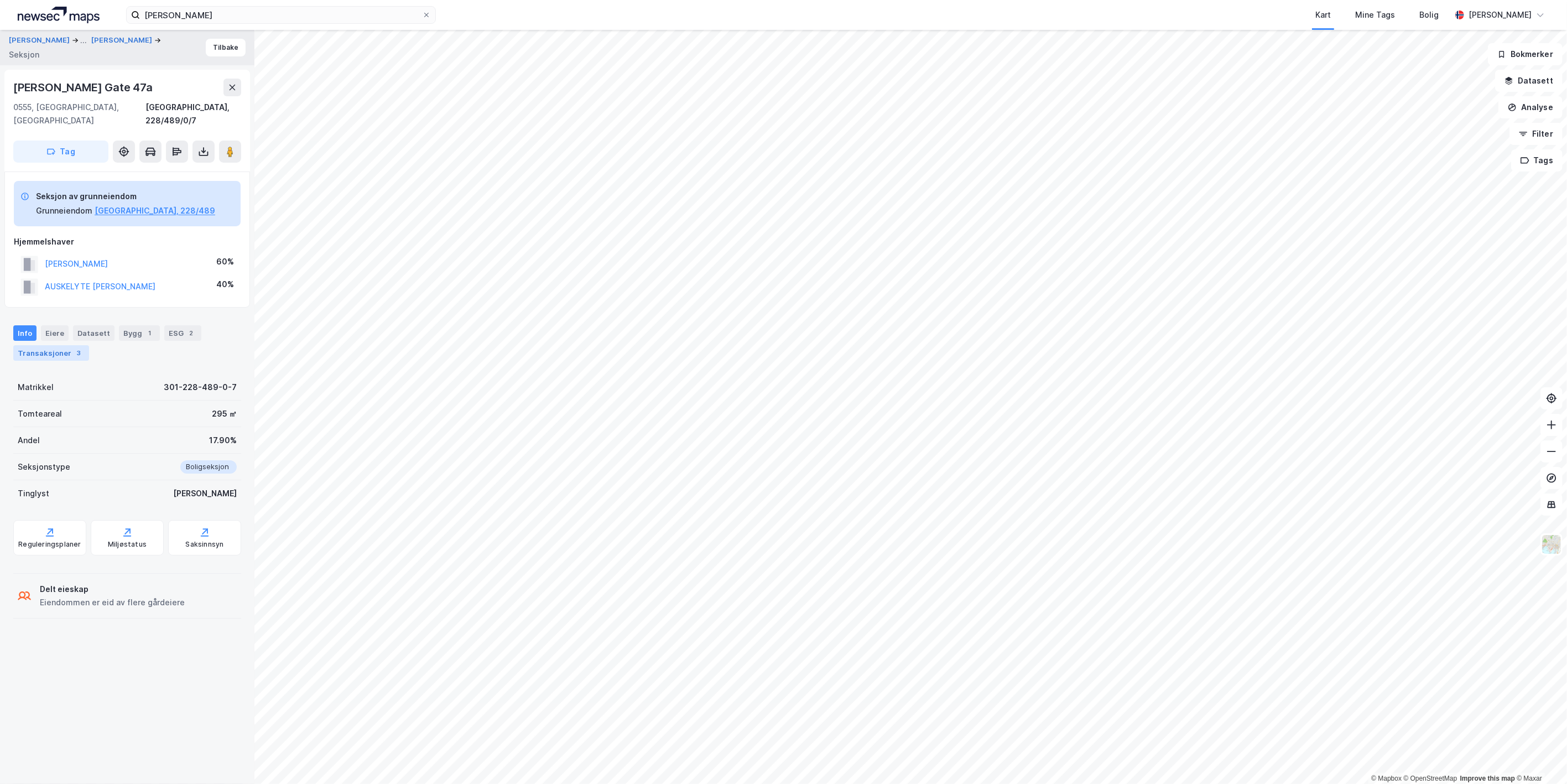
click at [58, 346] on div "Transaksjoner 3" at bounding box center [51, 353] width 76 height 16
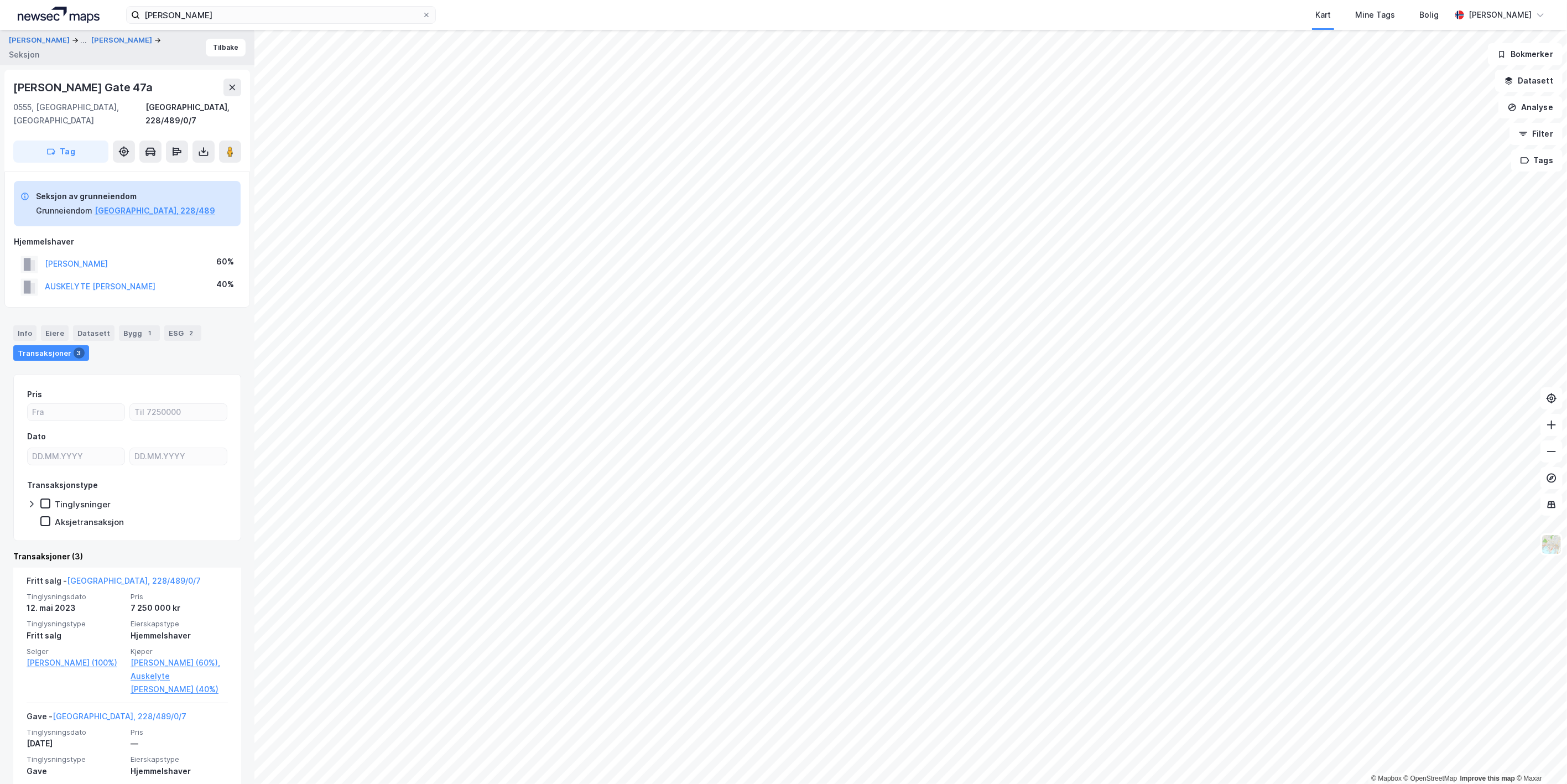
drag, startPoint x: 159, startPoint y: 88, endPoint x: -3, endPoint y: 86, distance: 162.0
click at [0, 86] on html "[PERSON_NAME] Kart Mine Tags Bolig [PERSON_NAME] © Mapbox © OpenStreetMap Impro…" at bounding box center [784, 392] width 1567 height 784
click at [214, 53] on button "Tilbake" at bounding box center [225, 47] width 40 height 18
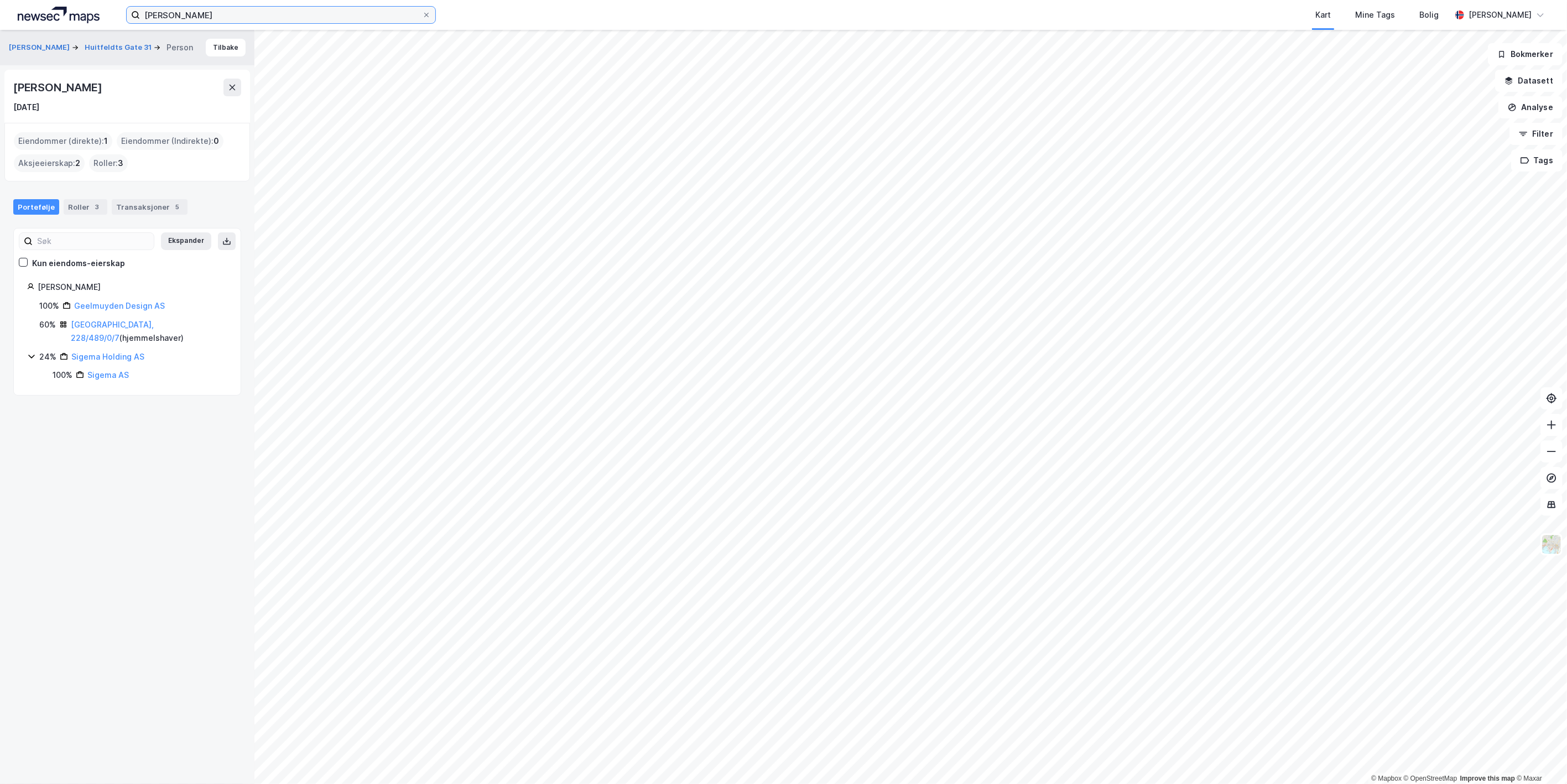
click at [213, 17] on input "[PERSON_NAME]" at bounding box center [281, 15] width 282 height 17
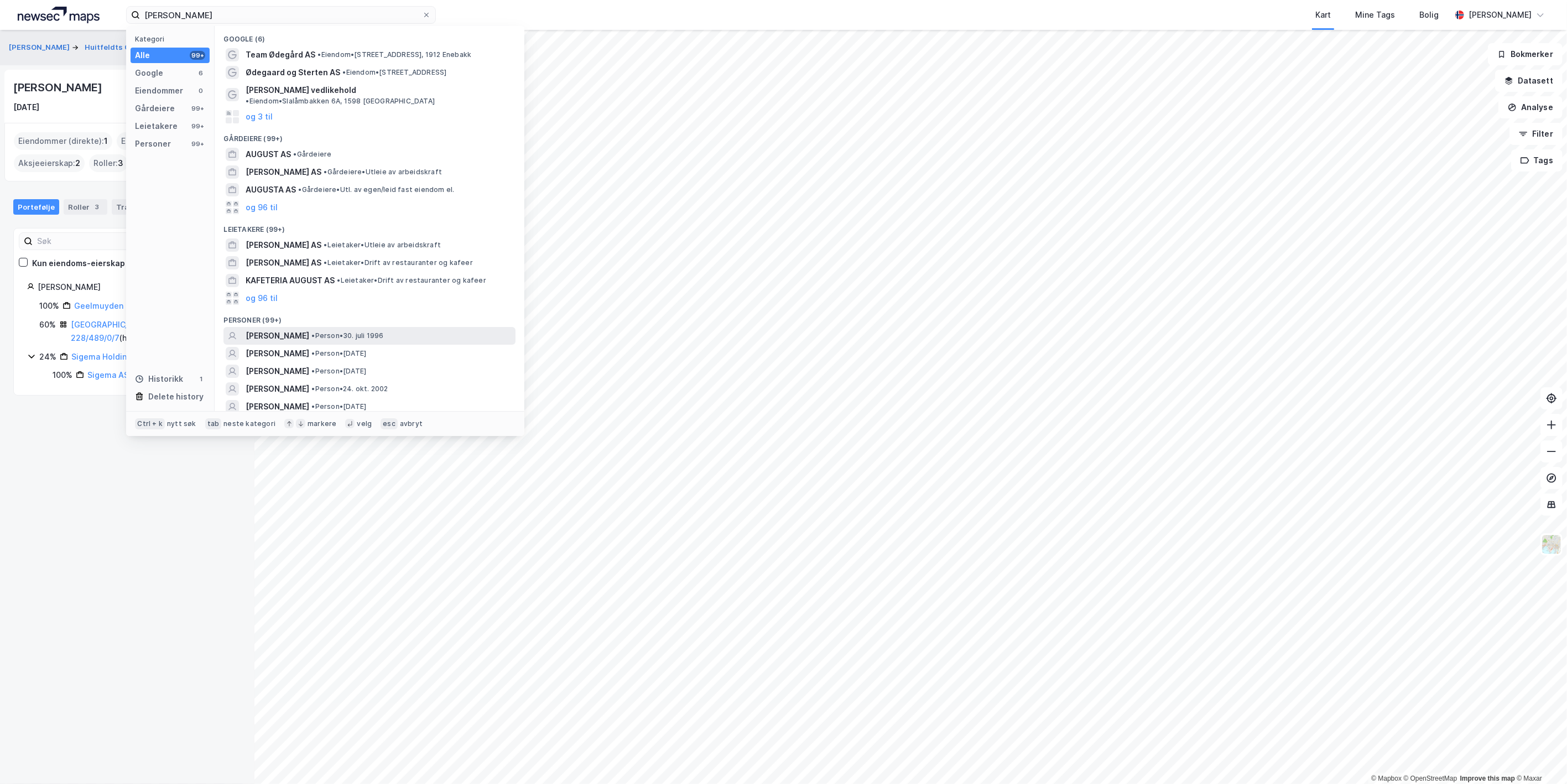
click at [309, 329] on span "[PERSON_NAME]" at bounding box center [277, 336] width 64 height 13
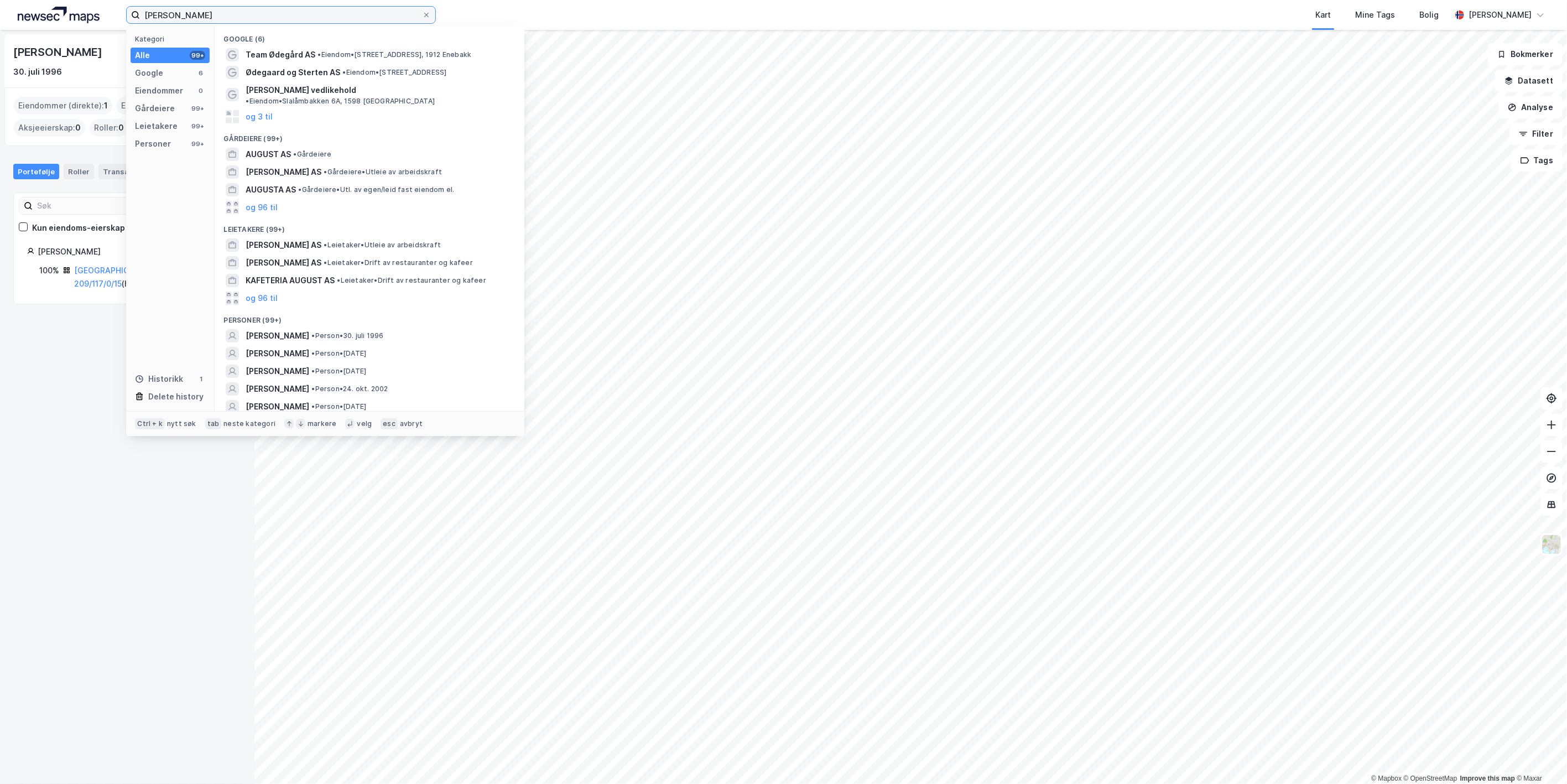
drag, startPoint x: 251, startPoint y: 12, endPoint x: -92, endPoint y: 9, distance: 343.0
click at [0, 9] on html "[PERSON_NAME] Kategori Alle 99+ Google 6 Eiendommer 0 Gårdeiere 99+ Leietakere …" at bounding box center [784, 392] width 1567 height 784
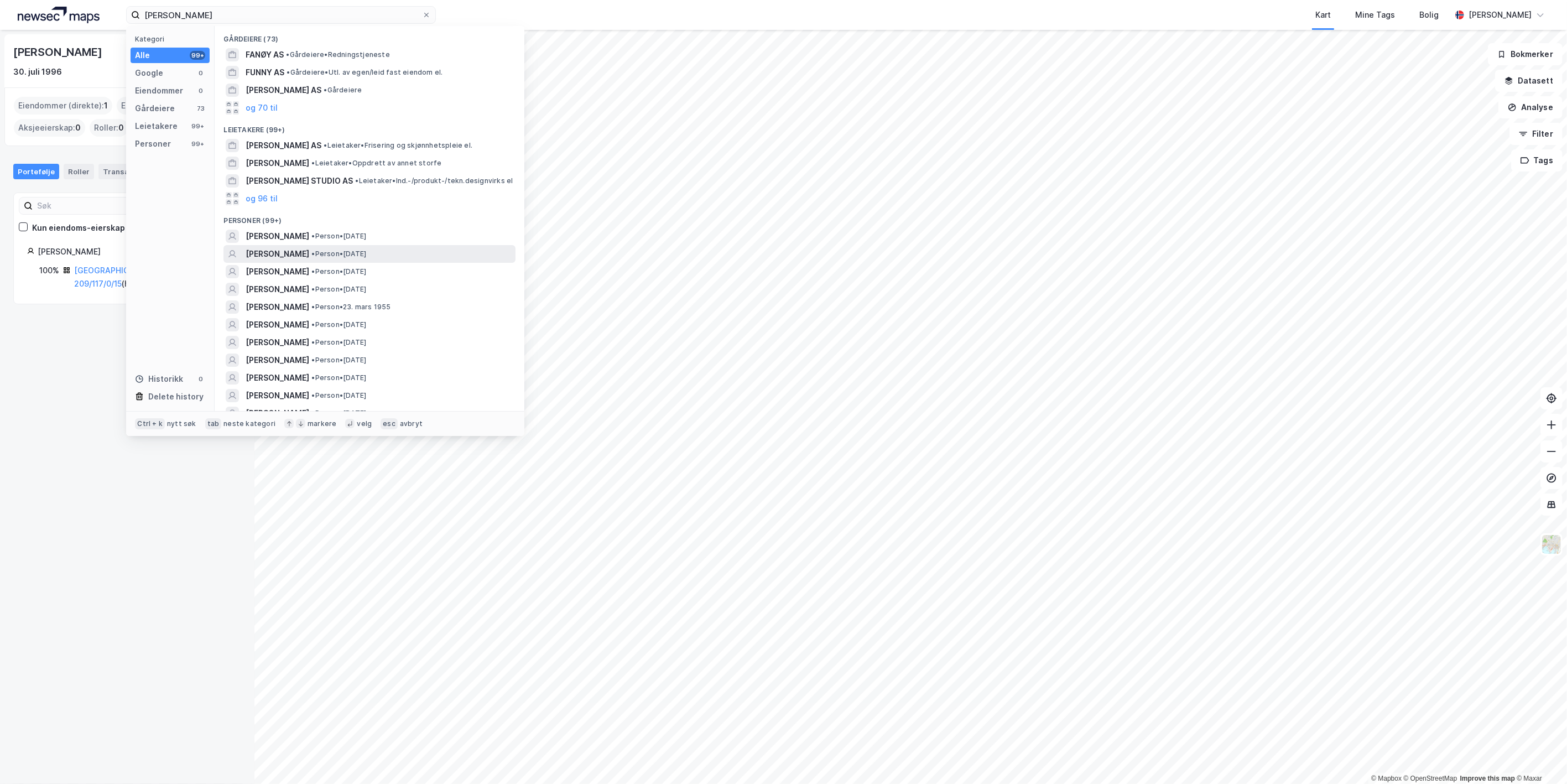
click at [309, 256] on span "[PERSON_NAME]" at bounding box center [277, 254] width 64 height 13
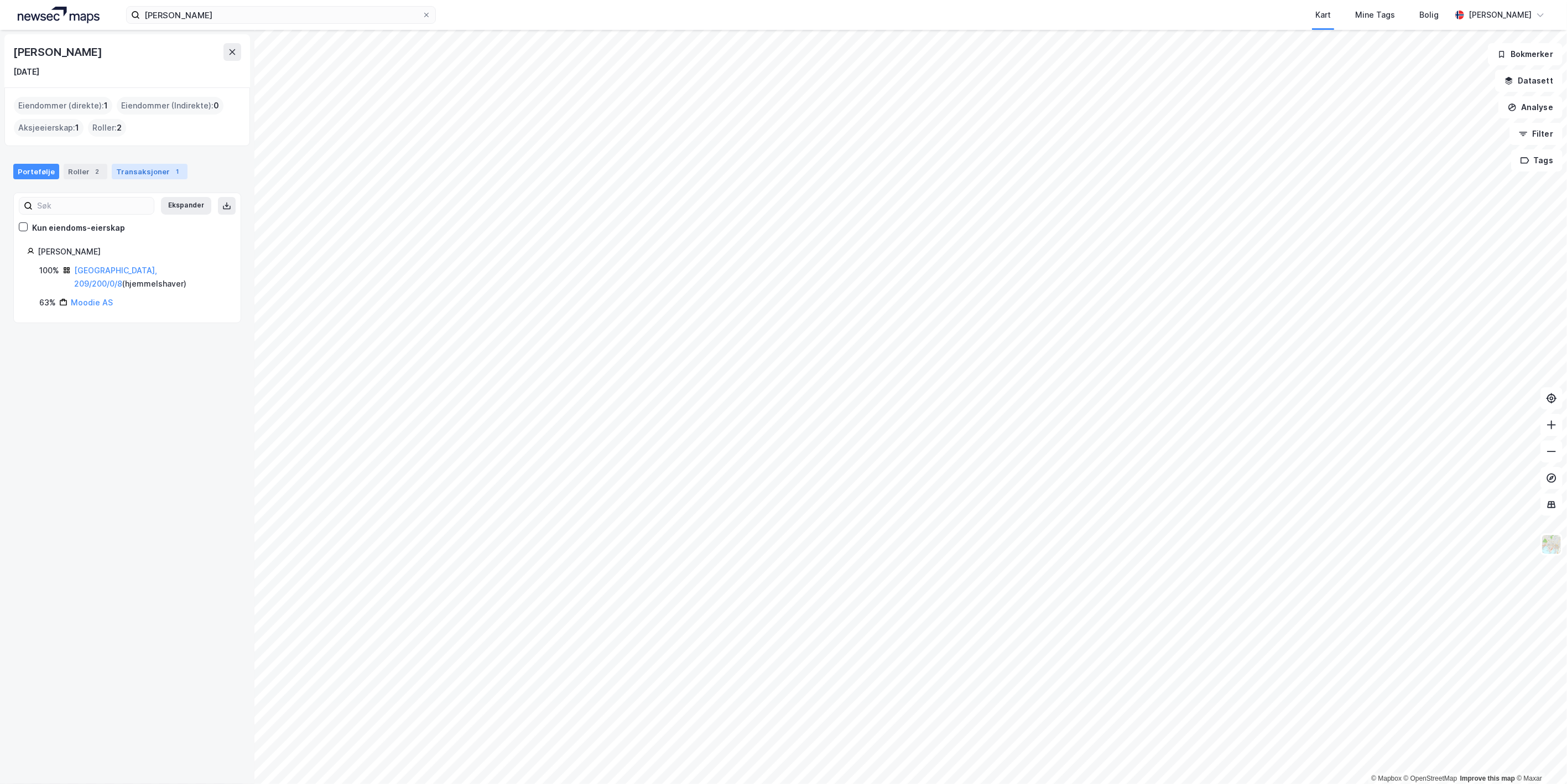
click at [112, 172] on div "Transaksjoner 1" at bounding box center [149, 171] width 76 height 16
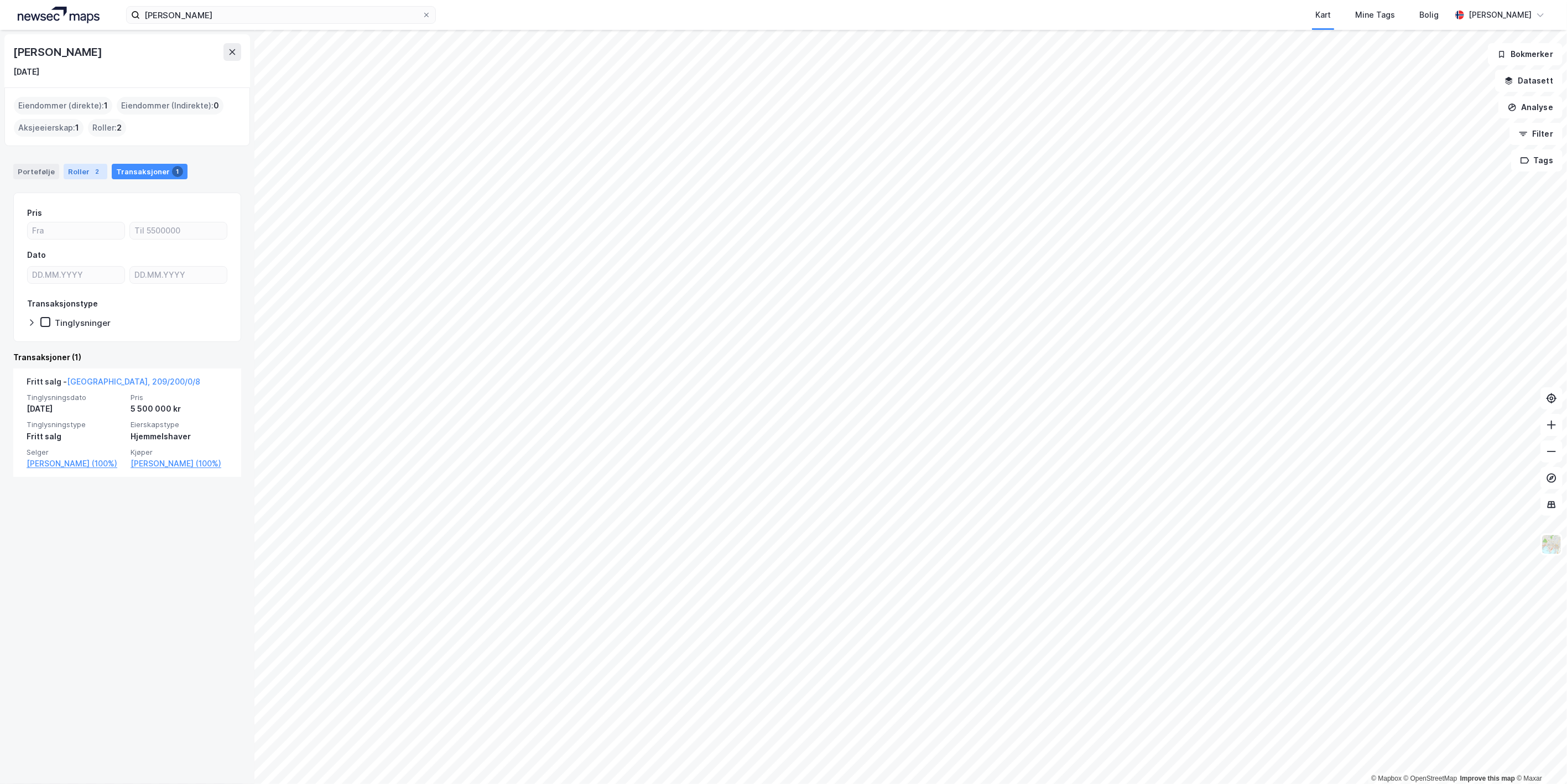
click at [75, 172] on div "Roller 2" at bounding box center [85, 171] width 43 height 16
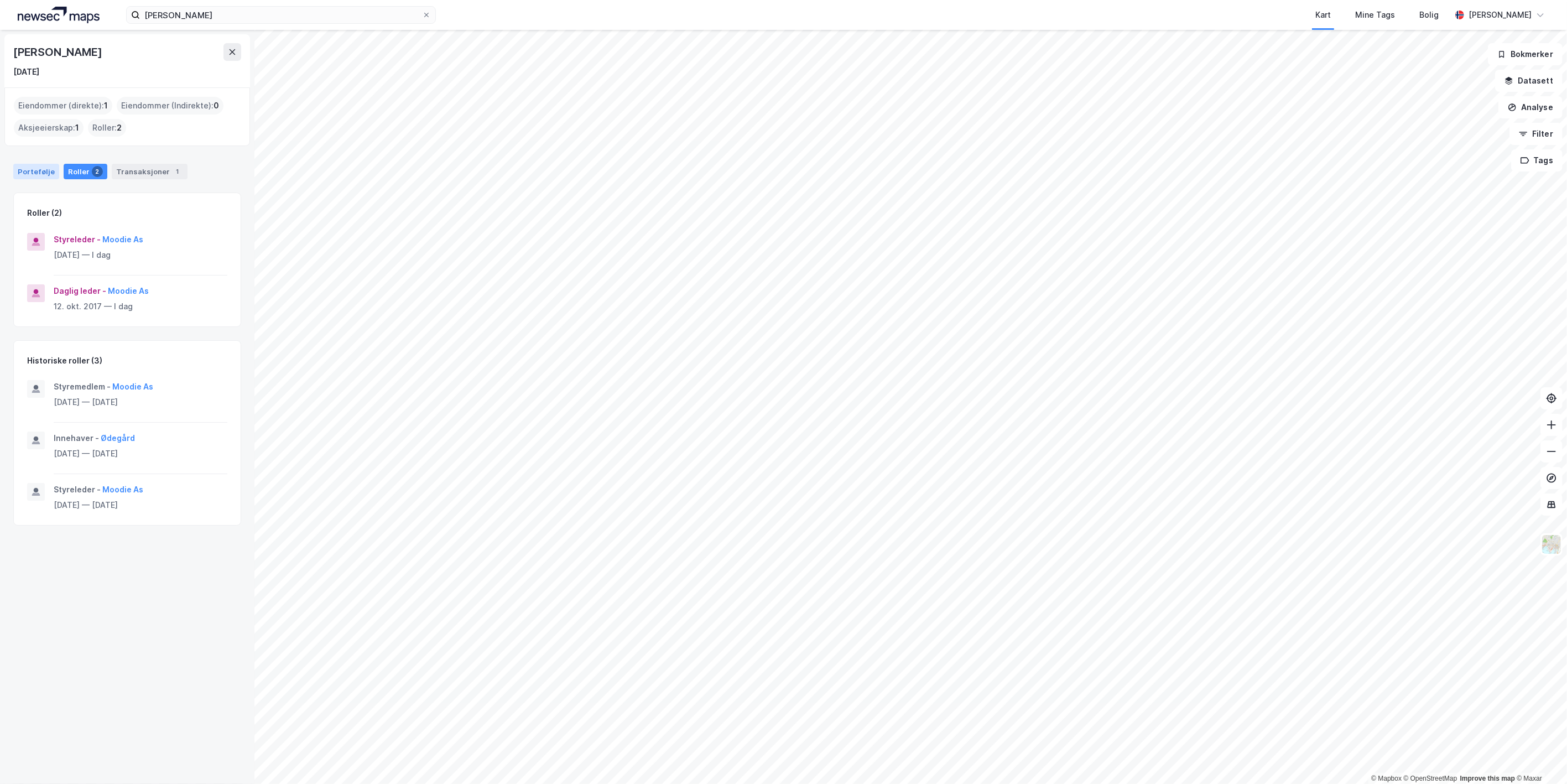
click at [34, 175] on div "Portefølje" at bounding box center [36, 171] width 46 height 16
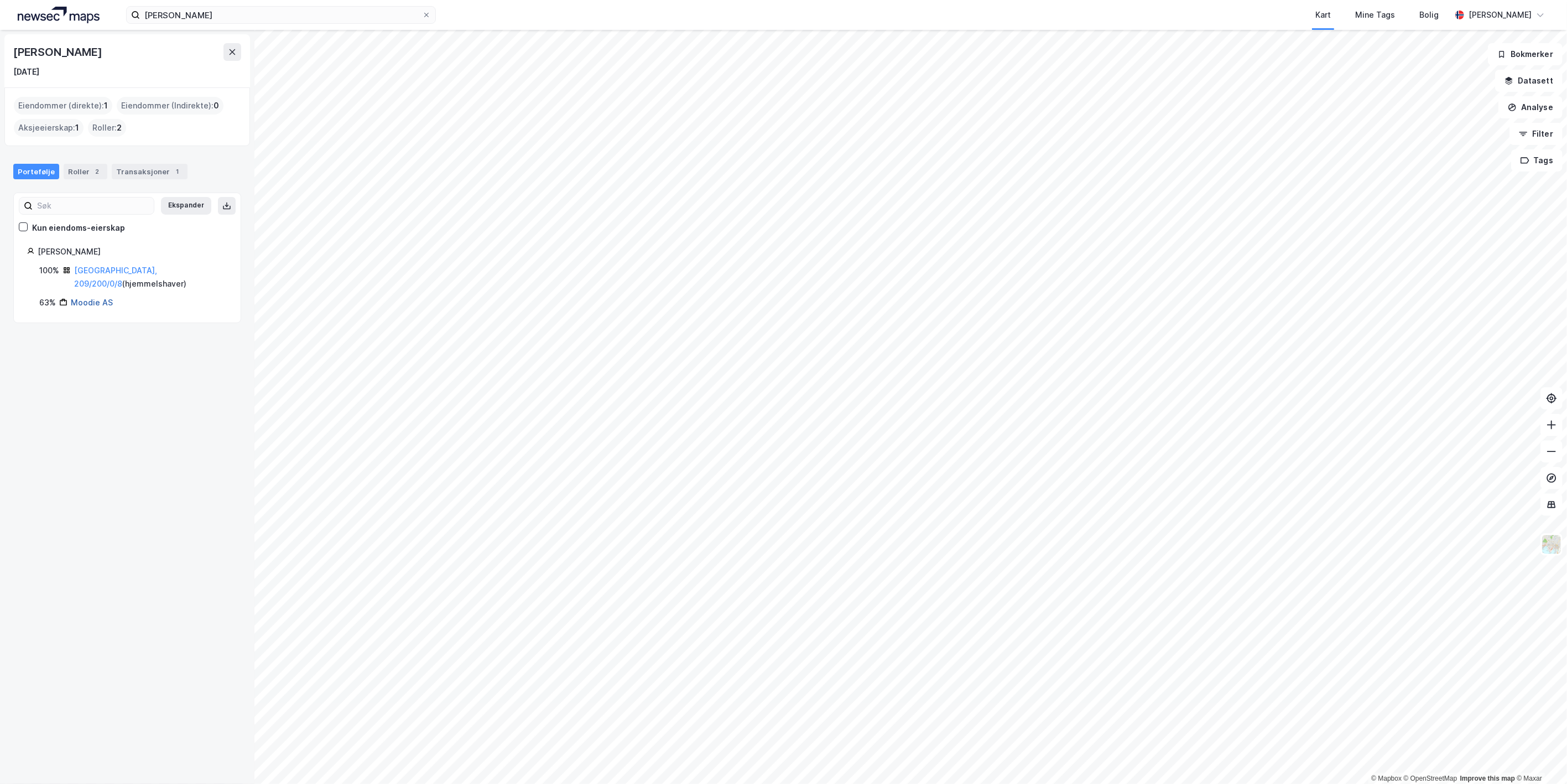
click at [73, 297] on link "Moodie AS" at bounding box center [92, 302] width 42 height 9
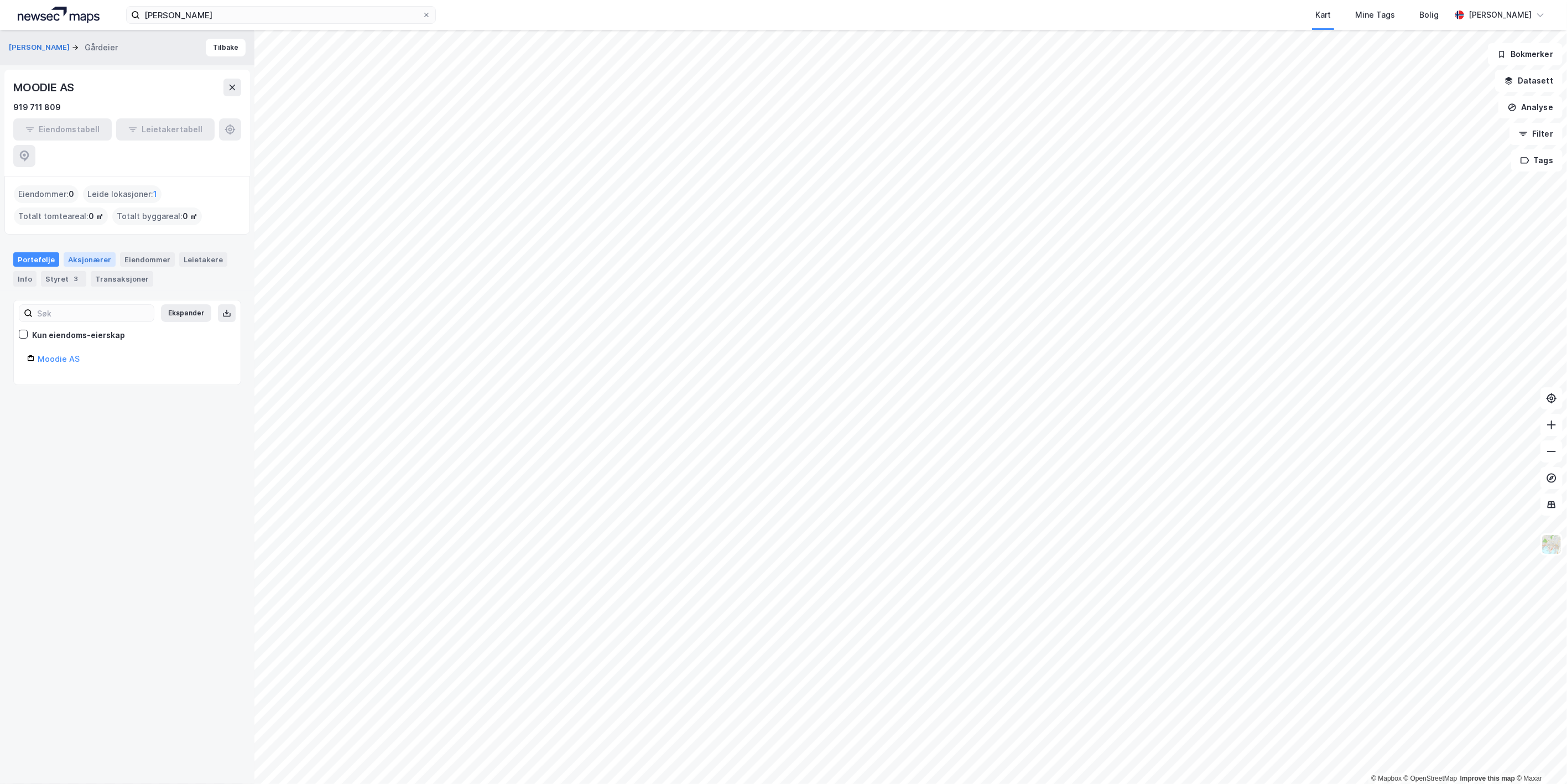
click at [86, 252] on div "Aksjonærer" at bounding box center [90, 260] width 52 height 14
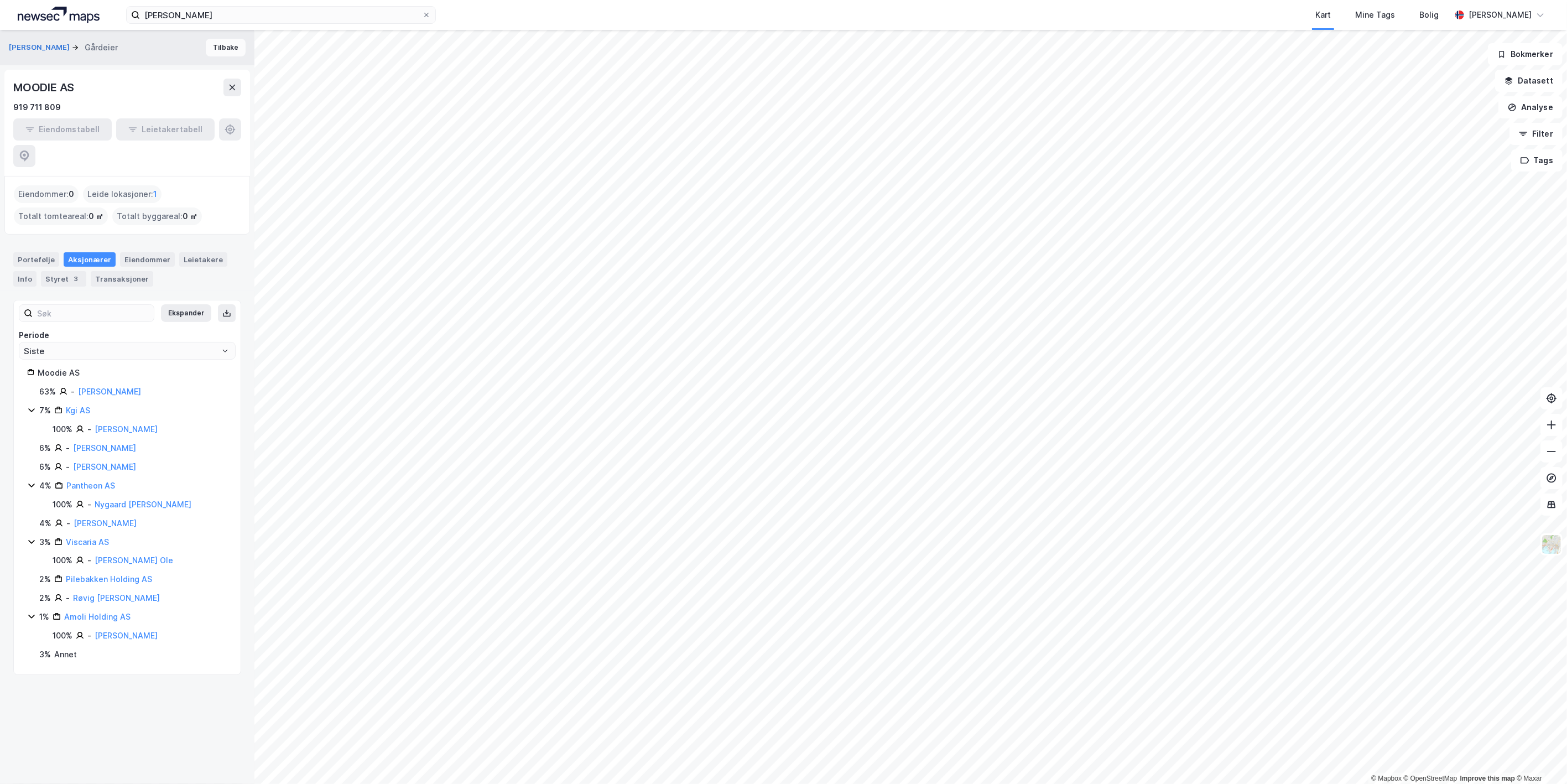
click at [207, 54] on button "Tilbake" at bounding box center [225, 47] width 40 height 18
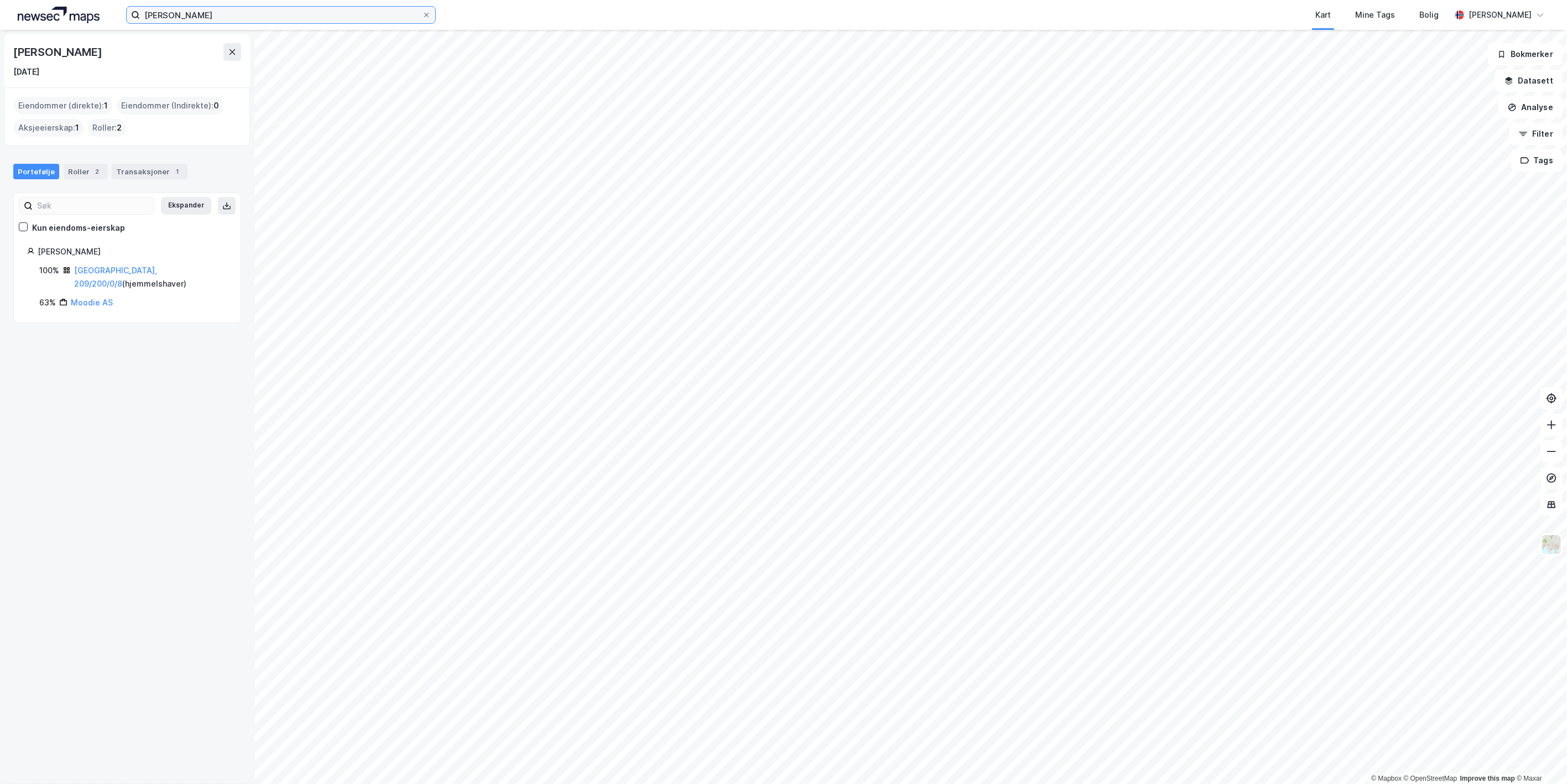
click at [182, 16] on input "[PERSON_NAME]" at bounding box center [281, 15] width 282 height 17
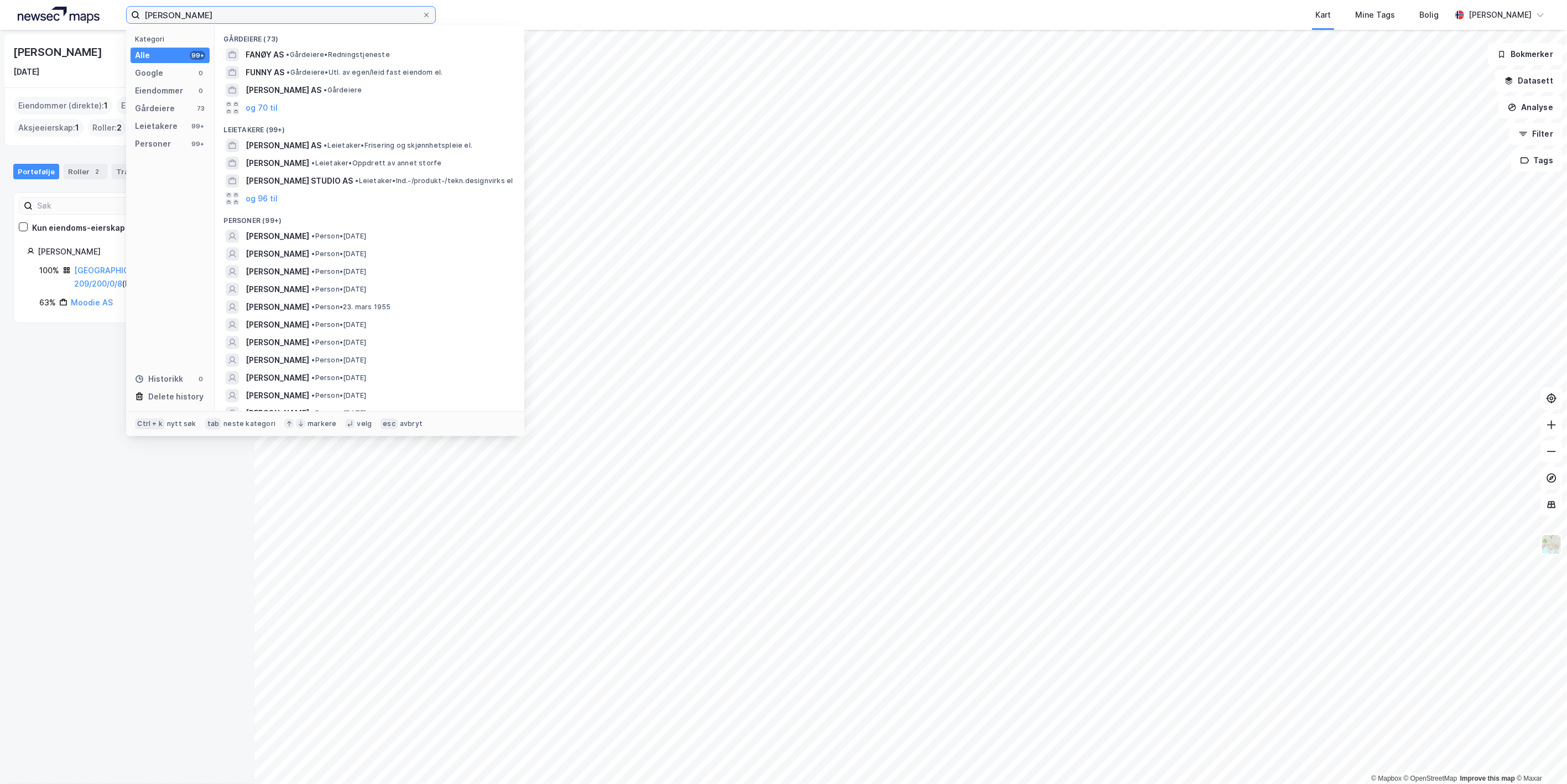
click at [182, 16] on input "[PERSON_NAME]" at bounding box center [281, 15] width 282 height 17
type input "g"
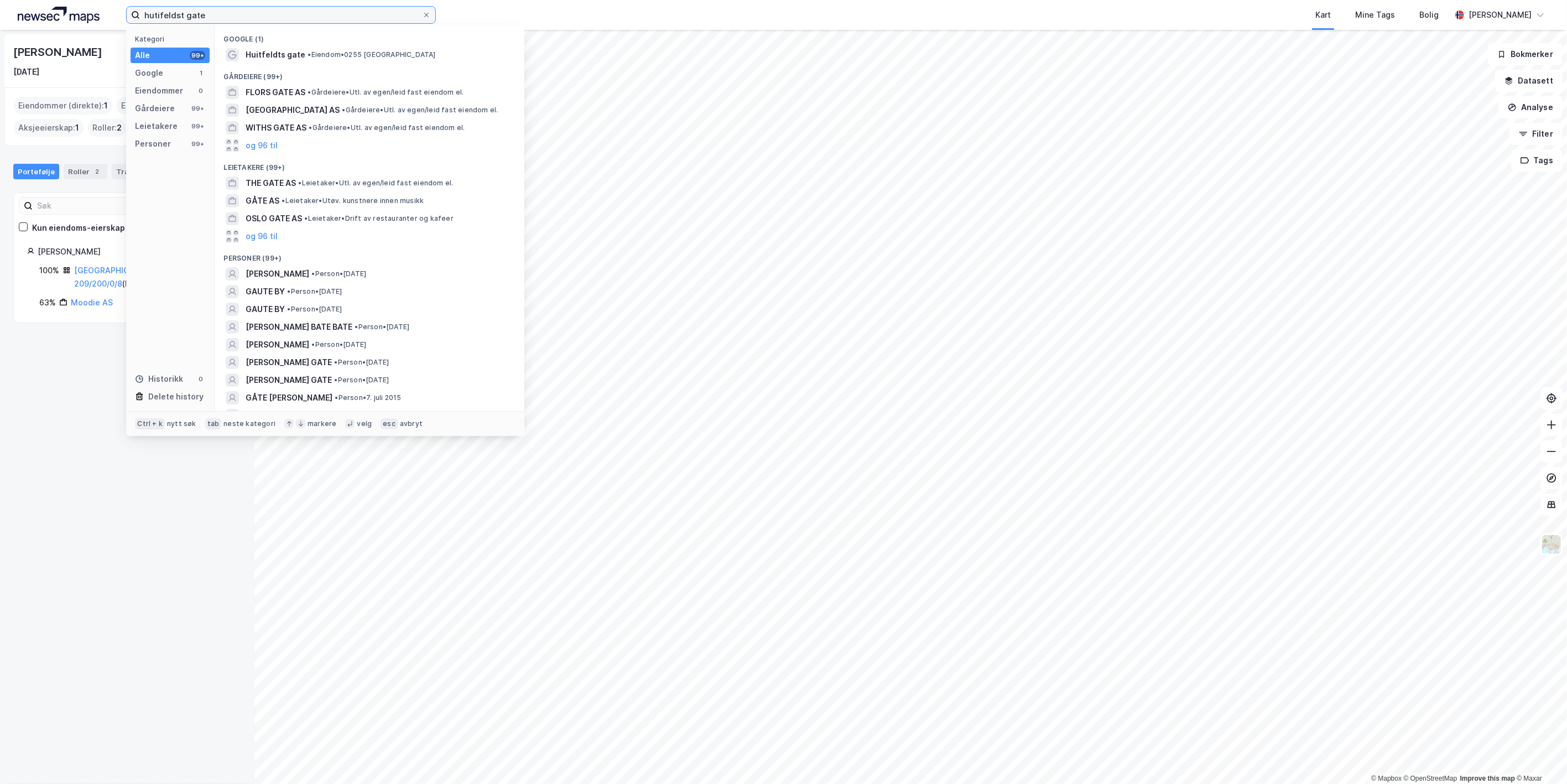
type input "hutifeldst gate"
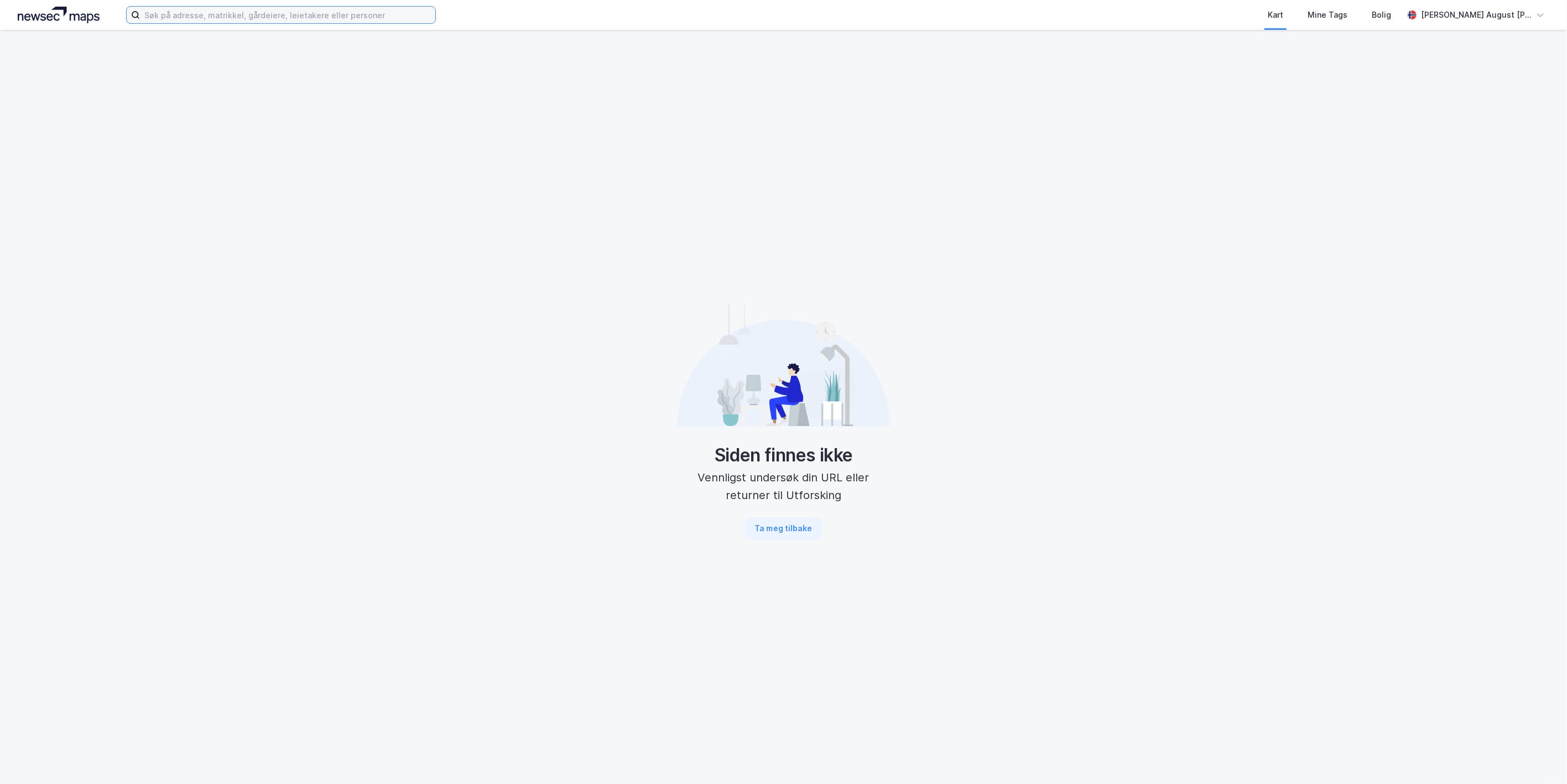
click at [189, 8] on input at bounding box center [288, 15] width 295 height 17
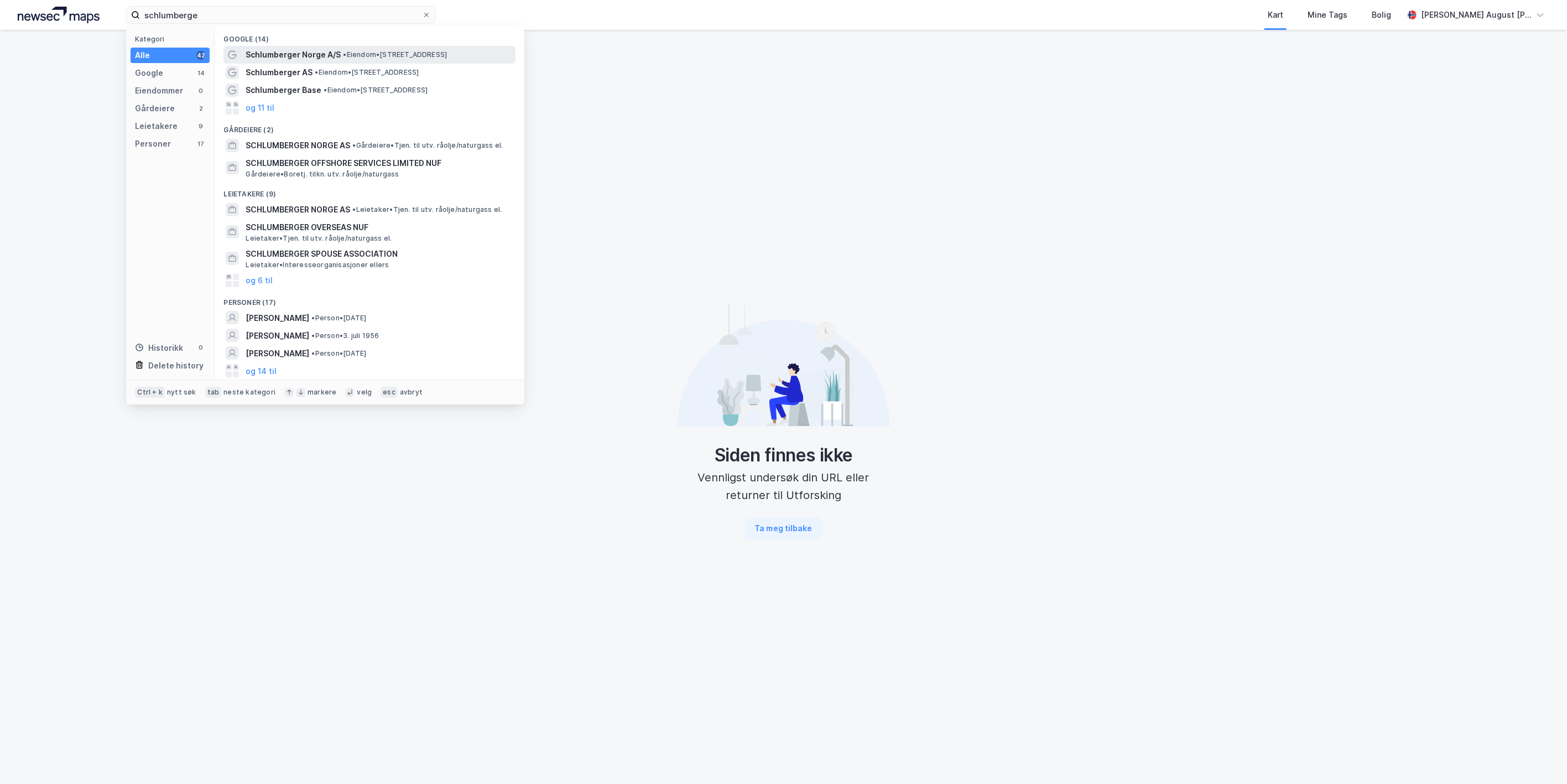
click at [283, 56] on span "Schlumberger Norge A/S" at bounding box center [293, 55] width 95 height 13
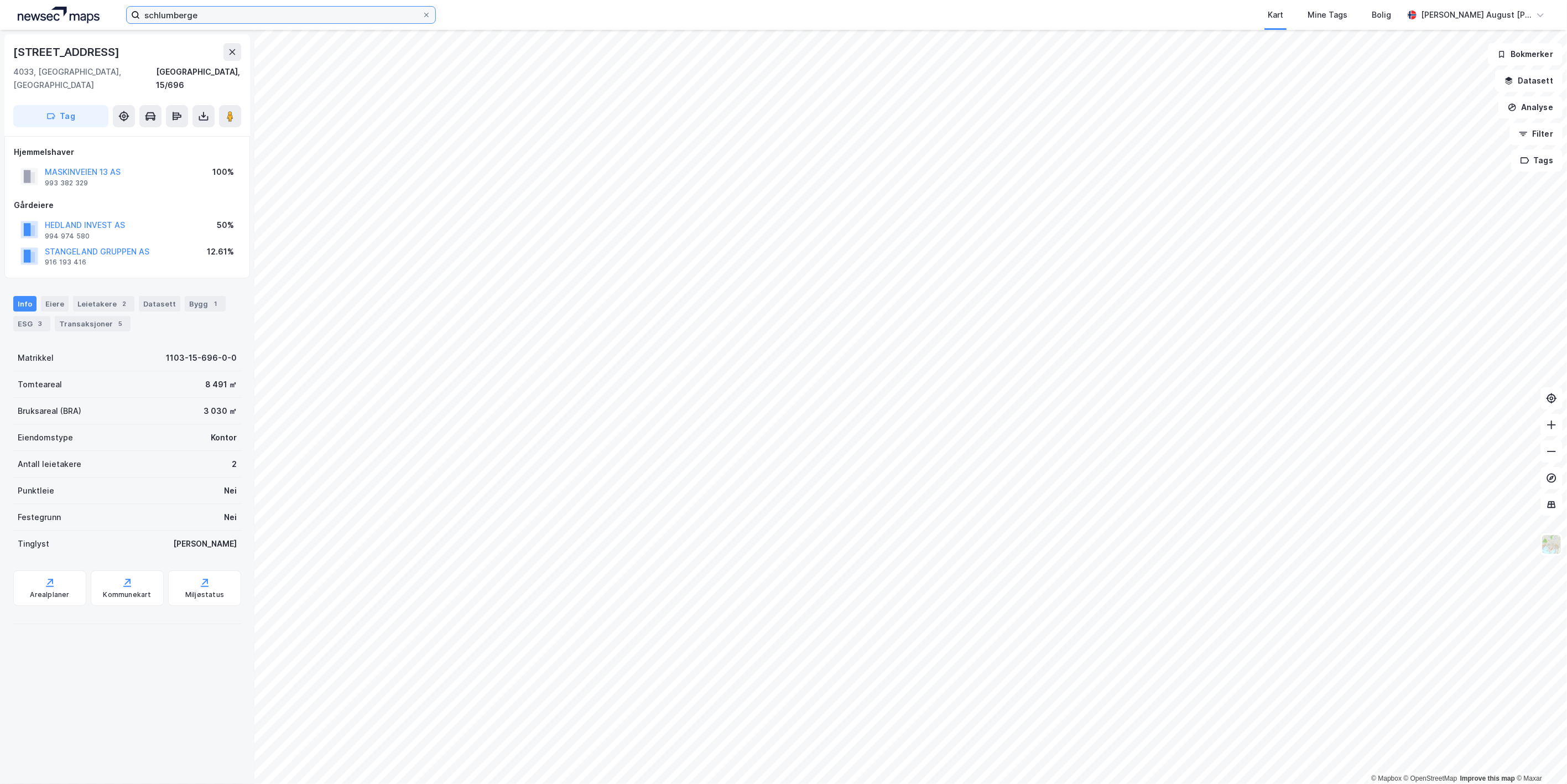
click at [200, 20] on input "schlumberge" at bounding box center [281, 15] width 282 height 17
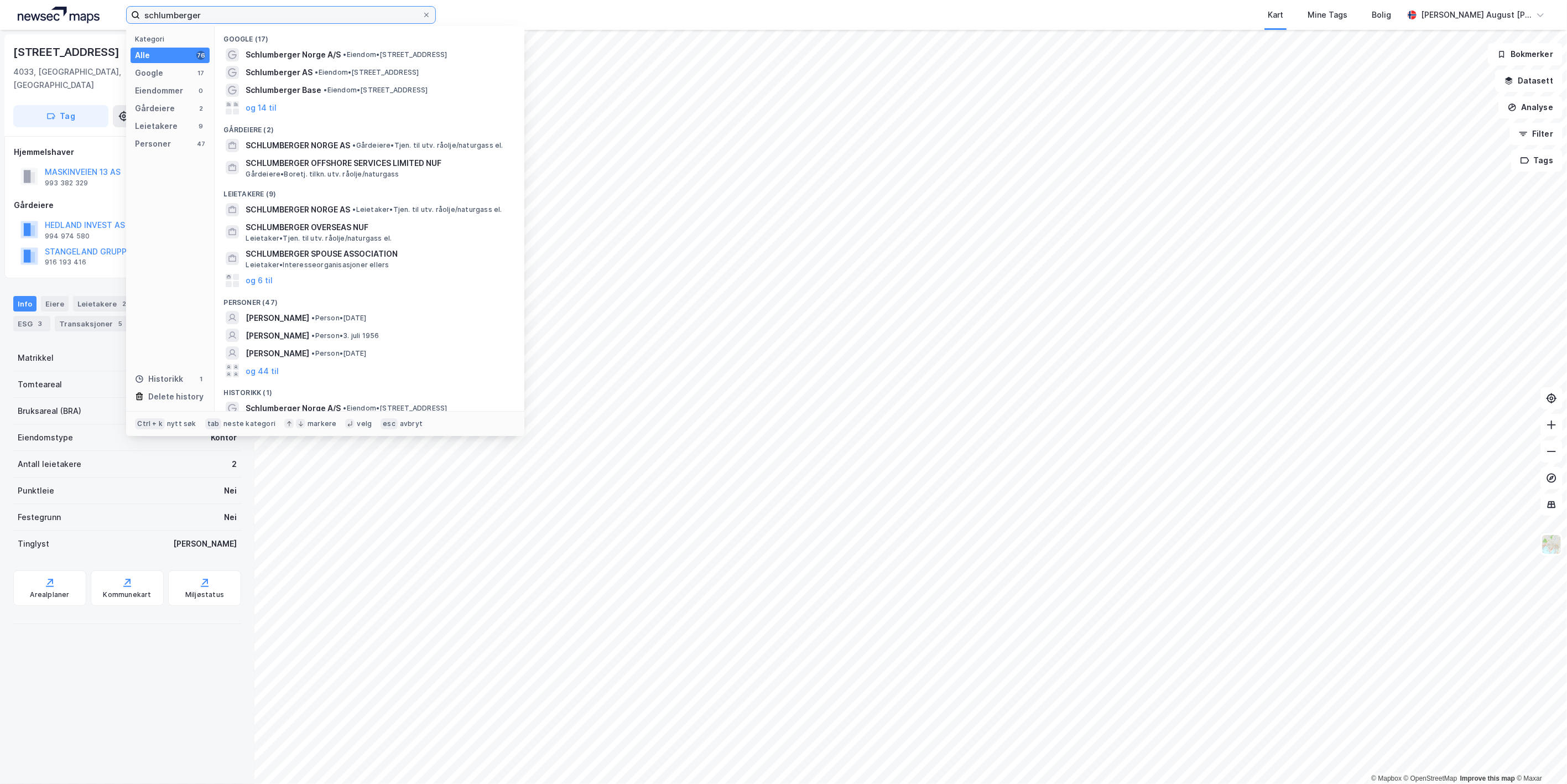
type input "schlumberger"
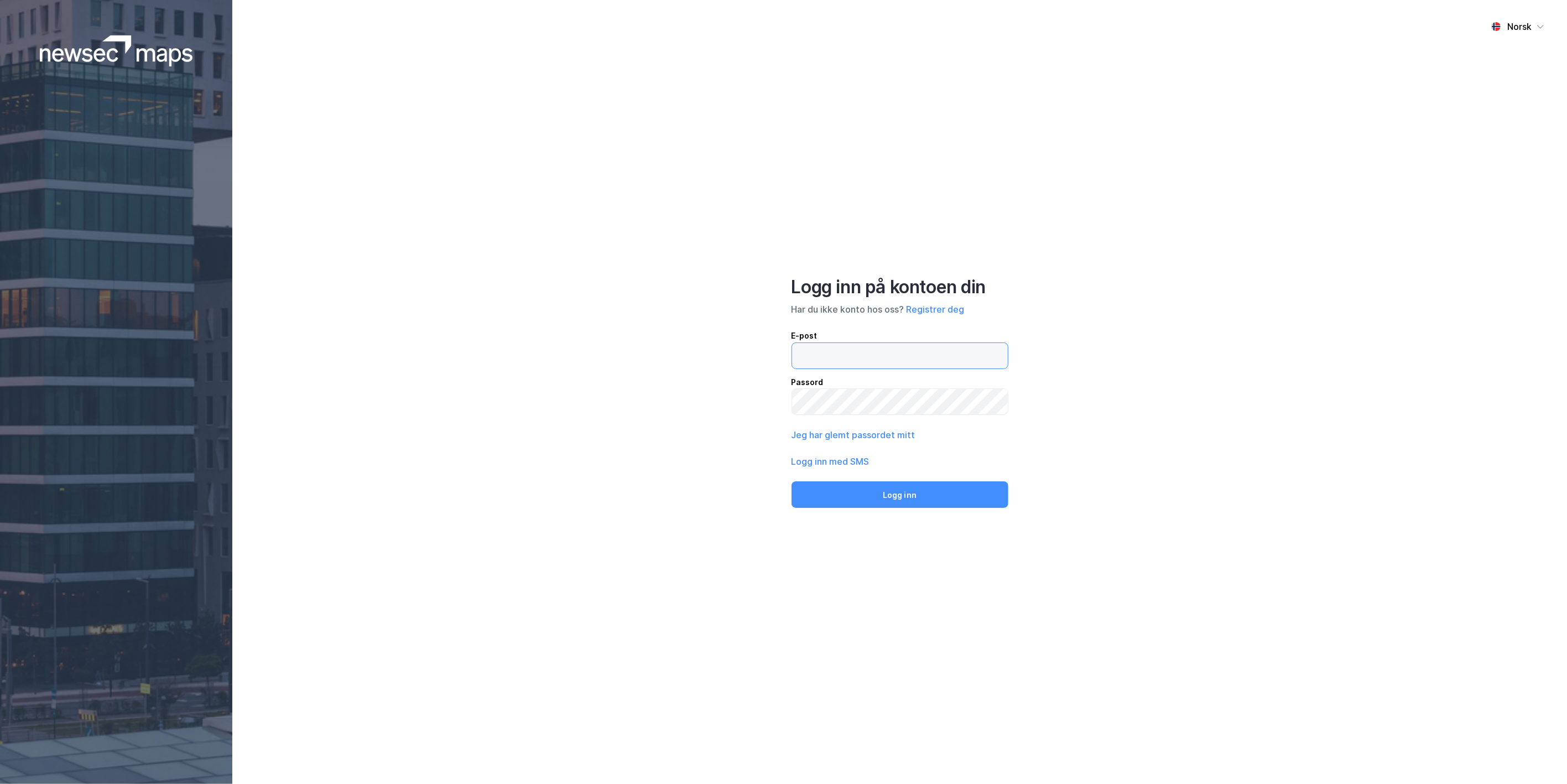
type input "[PERSON_NAME][EMAIL_ADDRESS][DOMAIN_NAME]"
